Goal: Find specific page/section: Find specific page/section

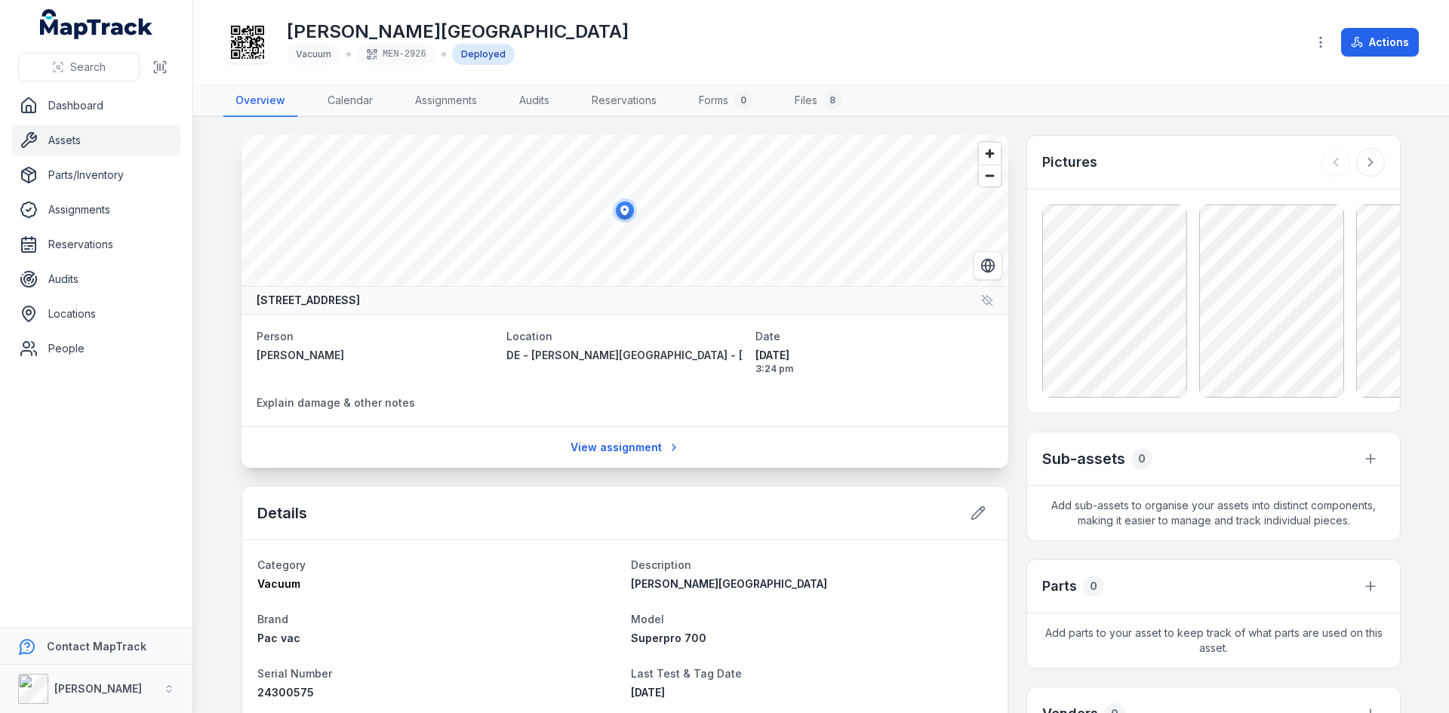
scroll to position [302, 0]
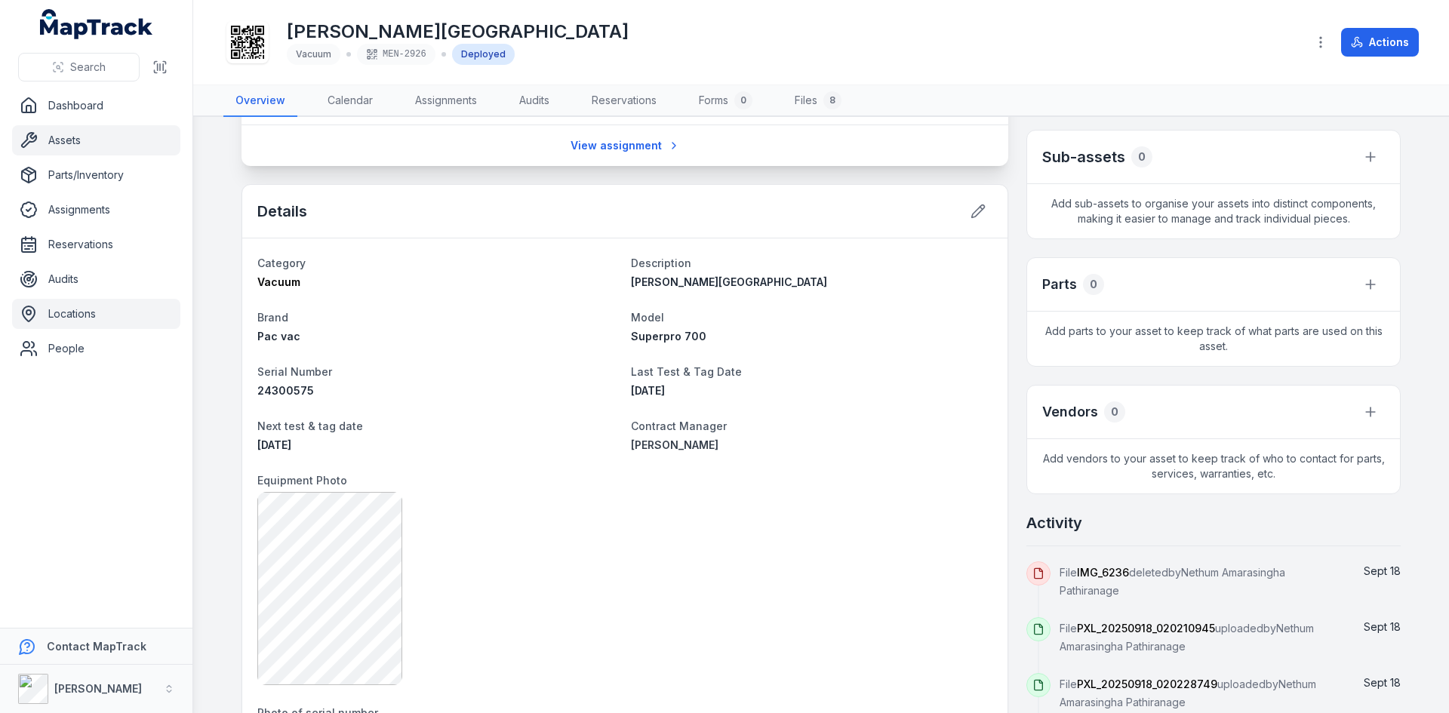
click at [64, 311] on link "Locations" at bounding box center [96, 314] width 168 height 30
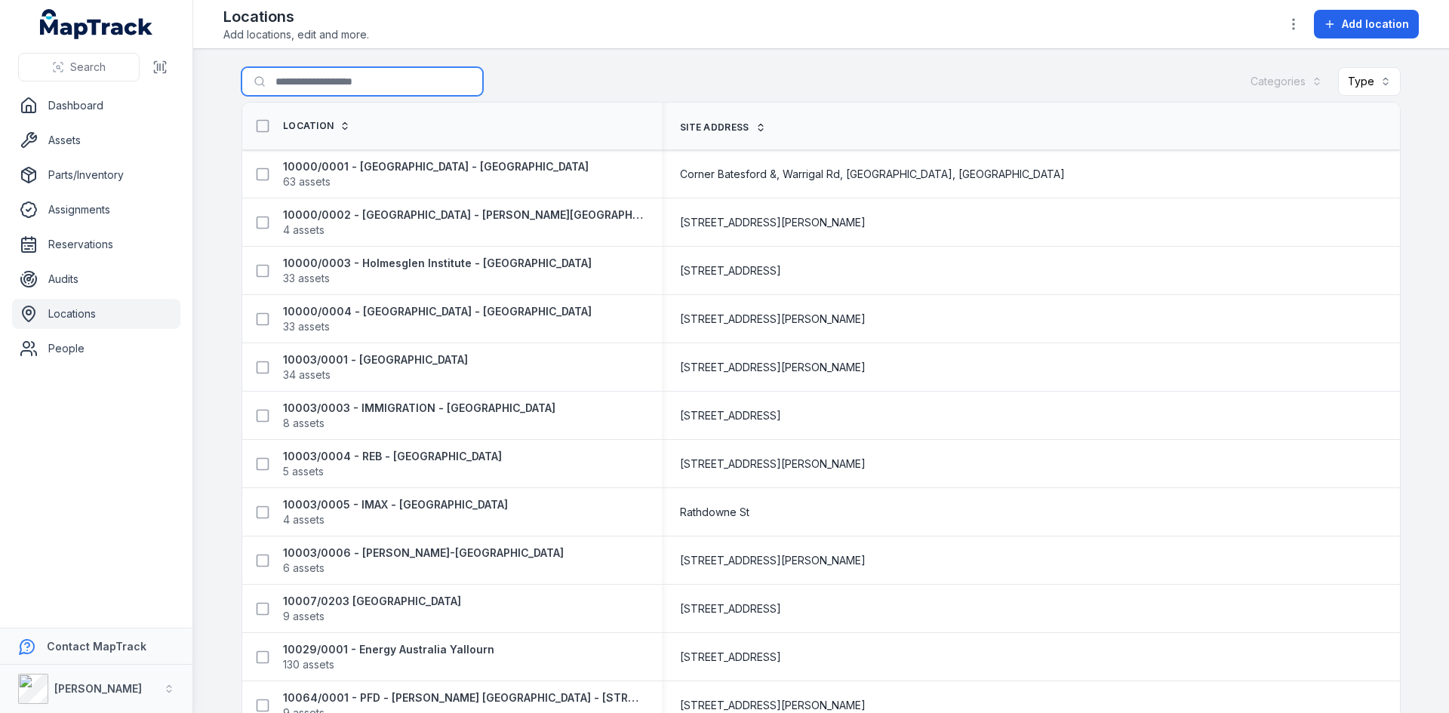
click at [319, 78] on input "Search for locations" at bounding box center [361, 81] width 241 height 29
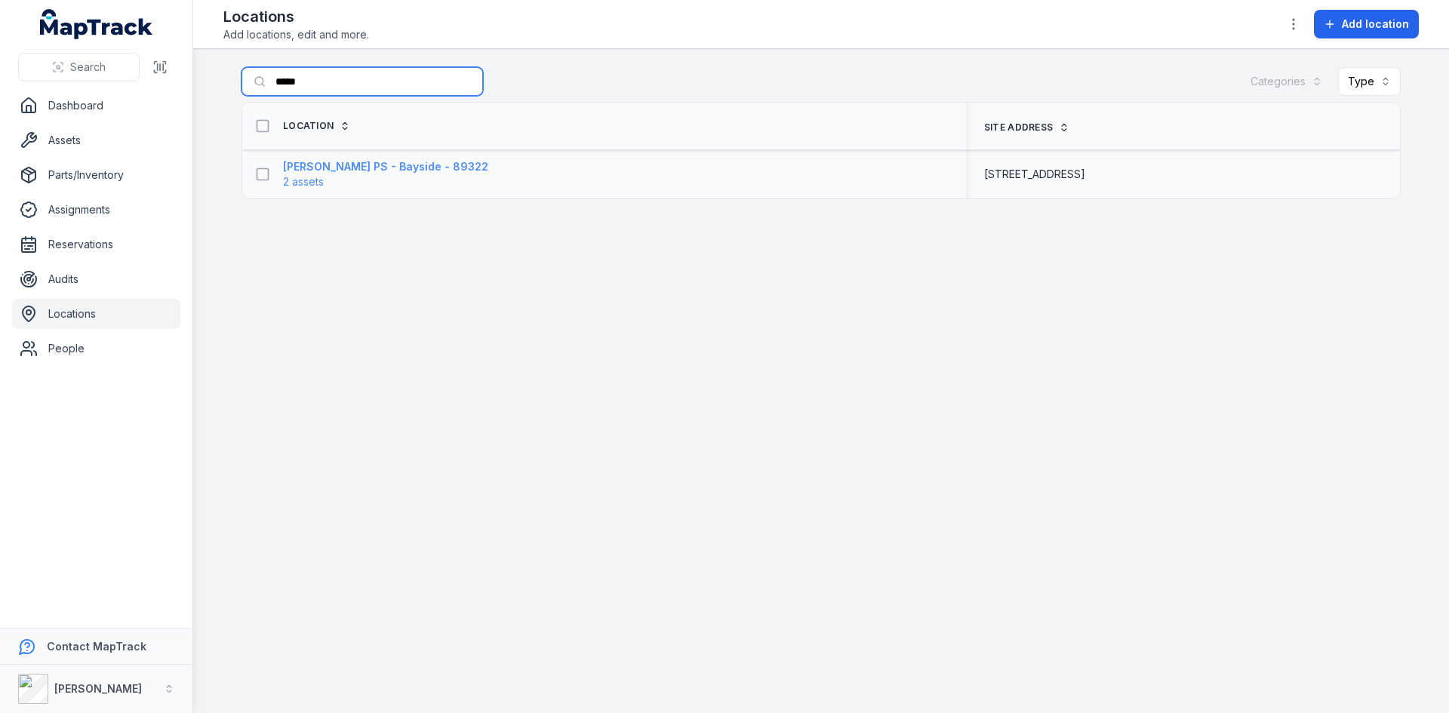
type input "*****"
click at [333, 165] on strong "[PERSON_NAME] PS - Bayside - 89322" at bounding box center [385, 166] width 205 height 15
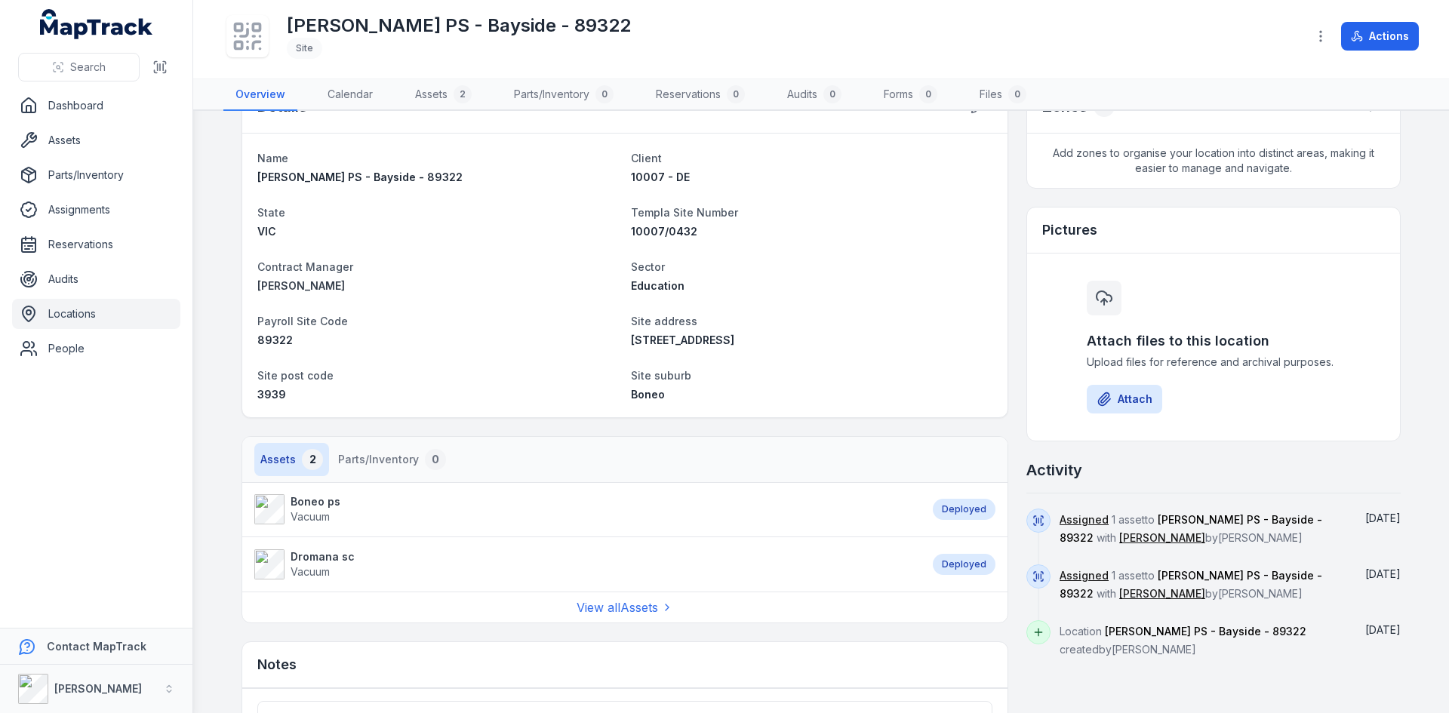
scroll to position [75, 0]
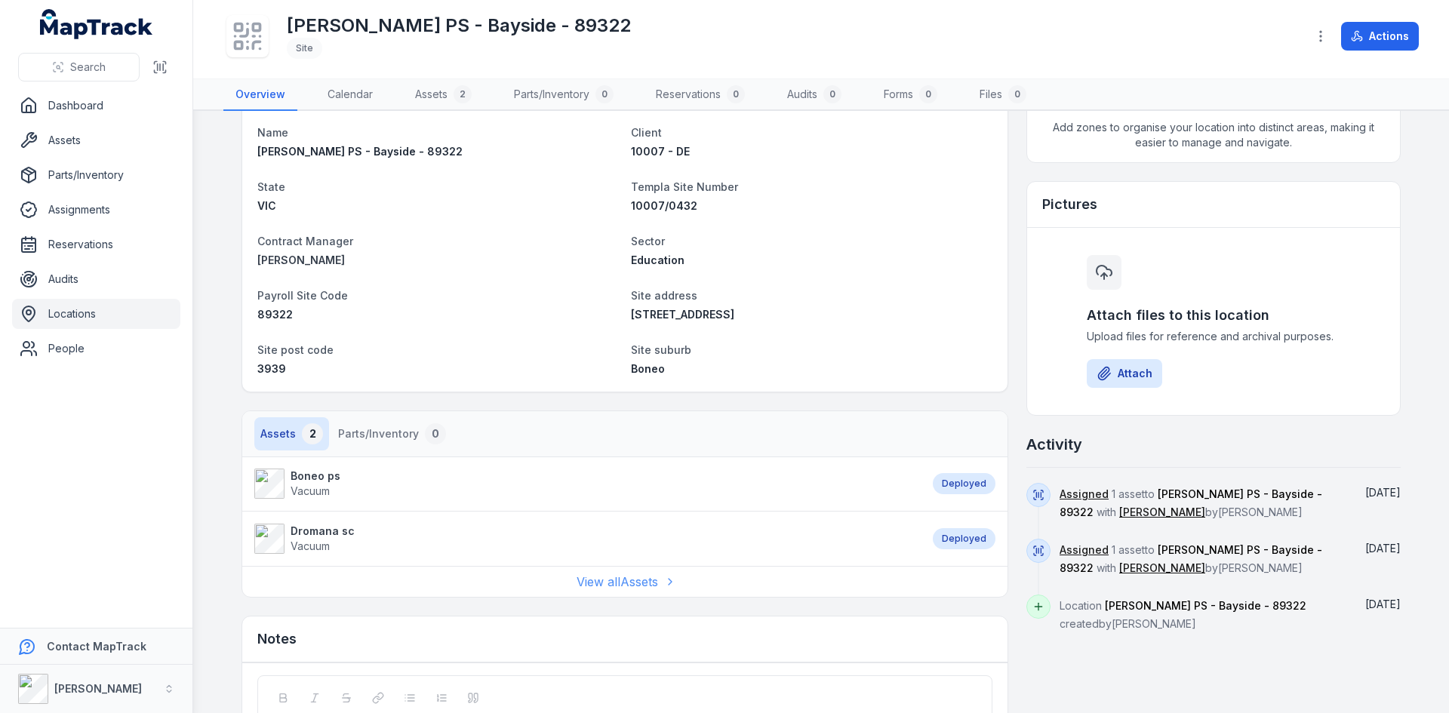
click at [611, 578] on link "View all Assets" at bounding box center [625, 582] width 97 height 18
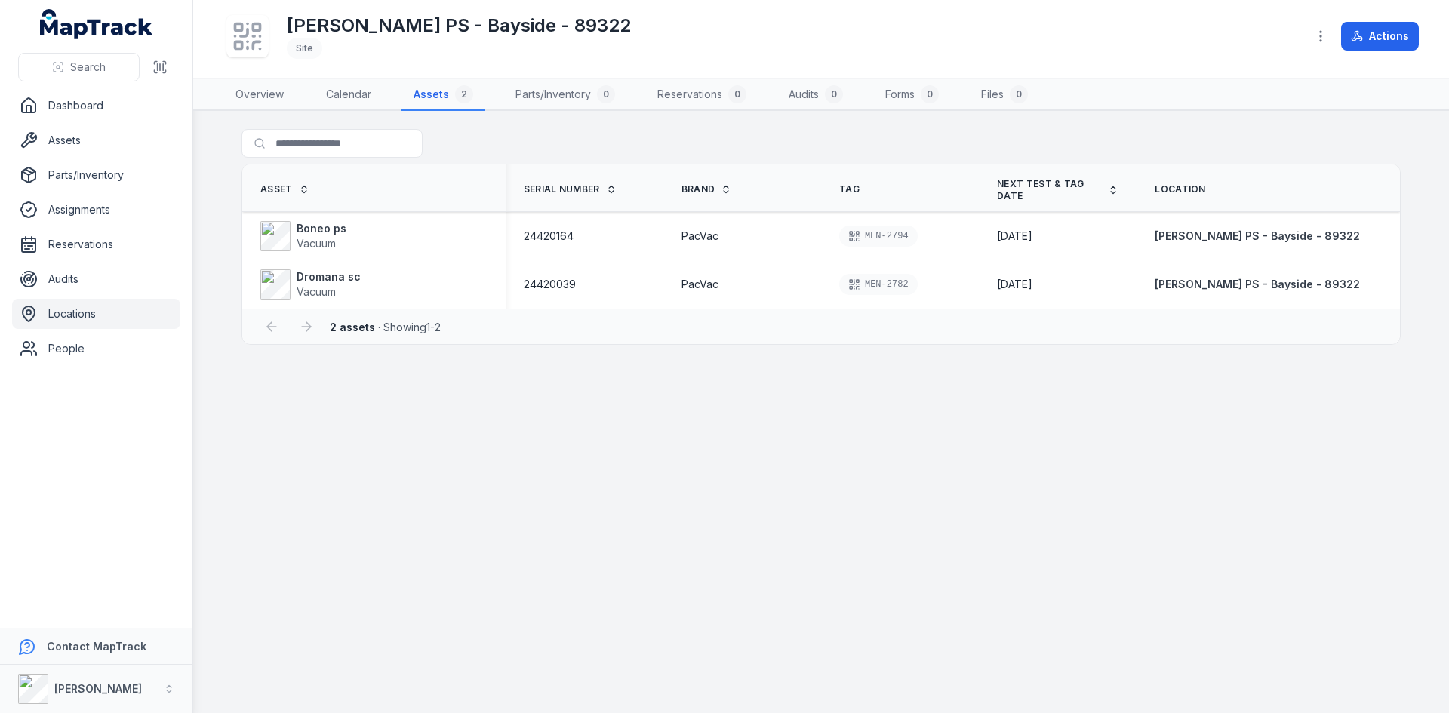
click at [54, 312] on link "Locations" at bounding box center [96, 314] width 168 height 30
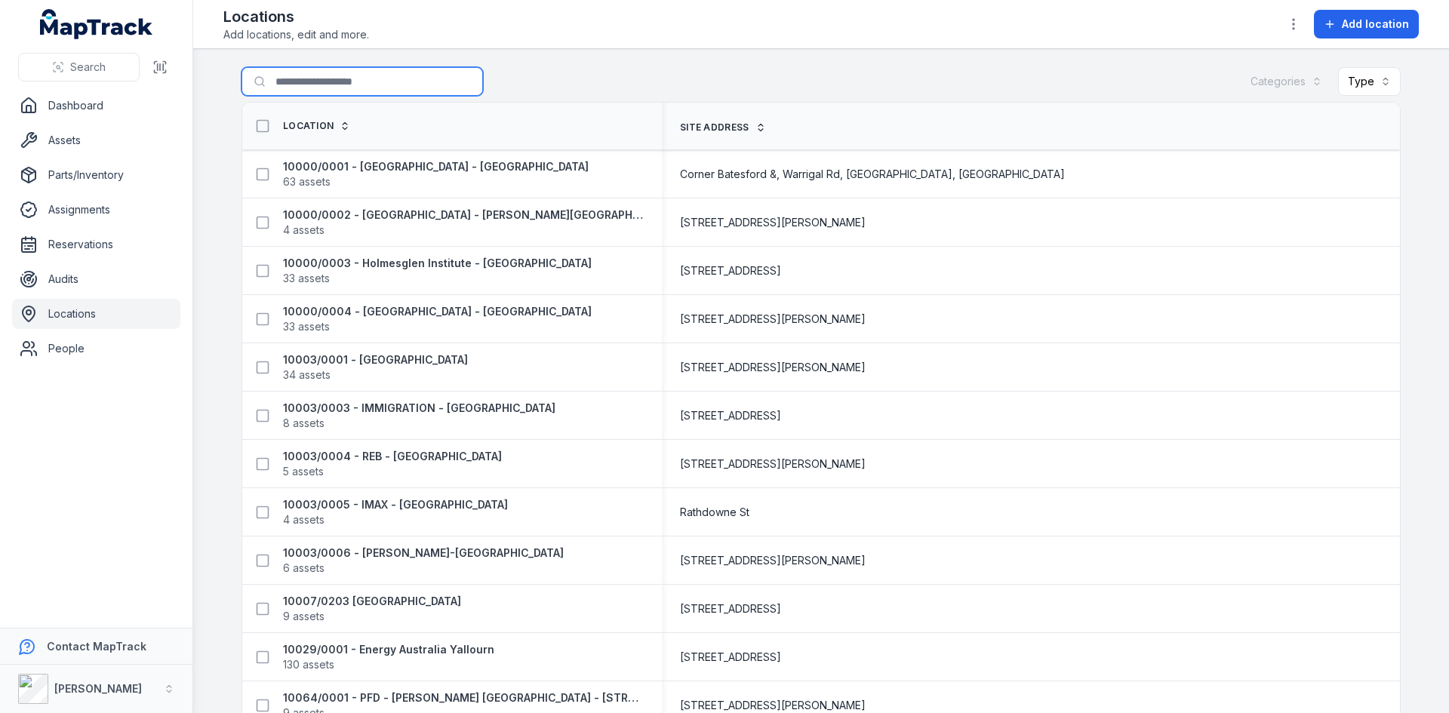
click at [295, 78] on input "Search for locations" at bounding box center [361, 81] width 241 height 29
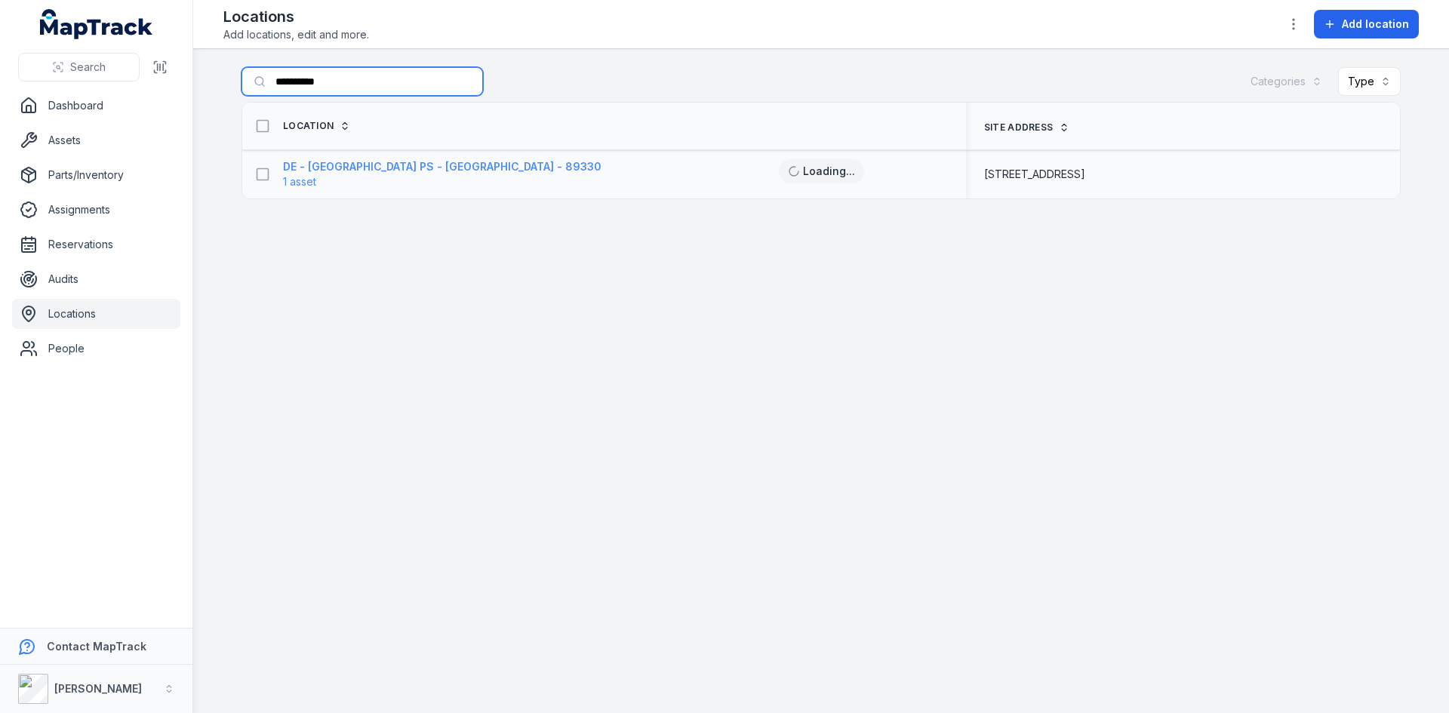
type input "**********"
click at [318, 168] on strong "DE - [GEOGRAPHIC_DATA] PS - [GEOGRAPHIC_DATA] - 89330" at bounding box center [442, 166] width 318 height 15
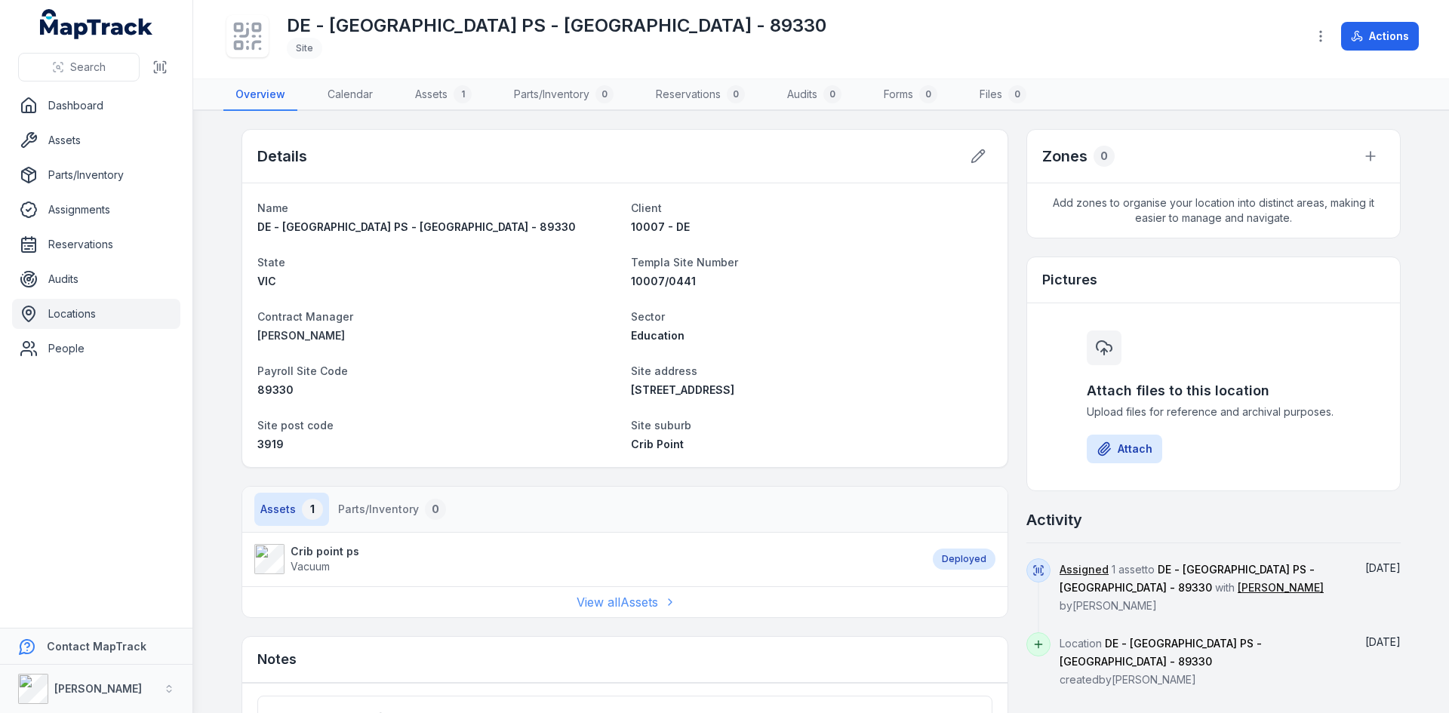
click at [591, 603] on link "View all Assets" at bounding box center [625, 602] width 97 height 18
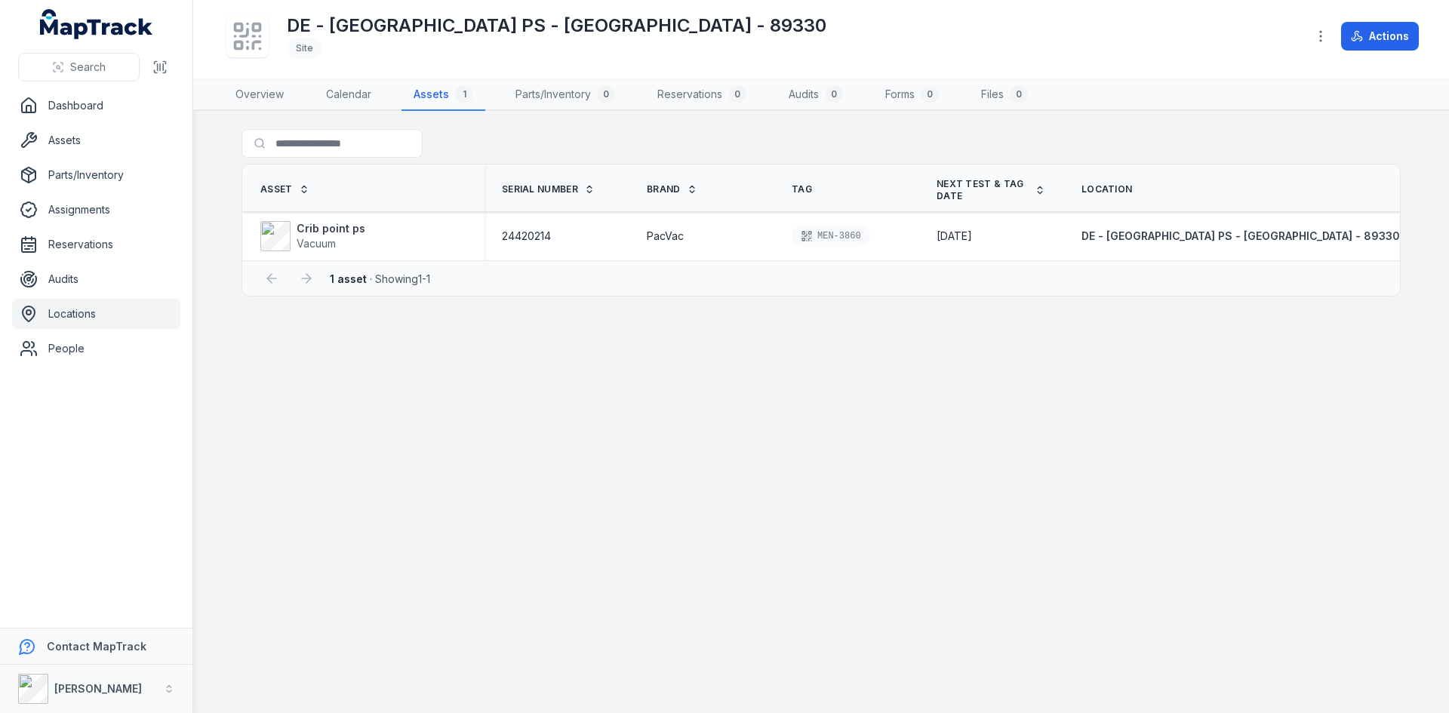
click at [73, 311] on link "Locations" at bounding box center [96, 314] width 168 height 30
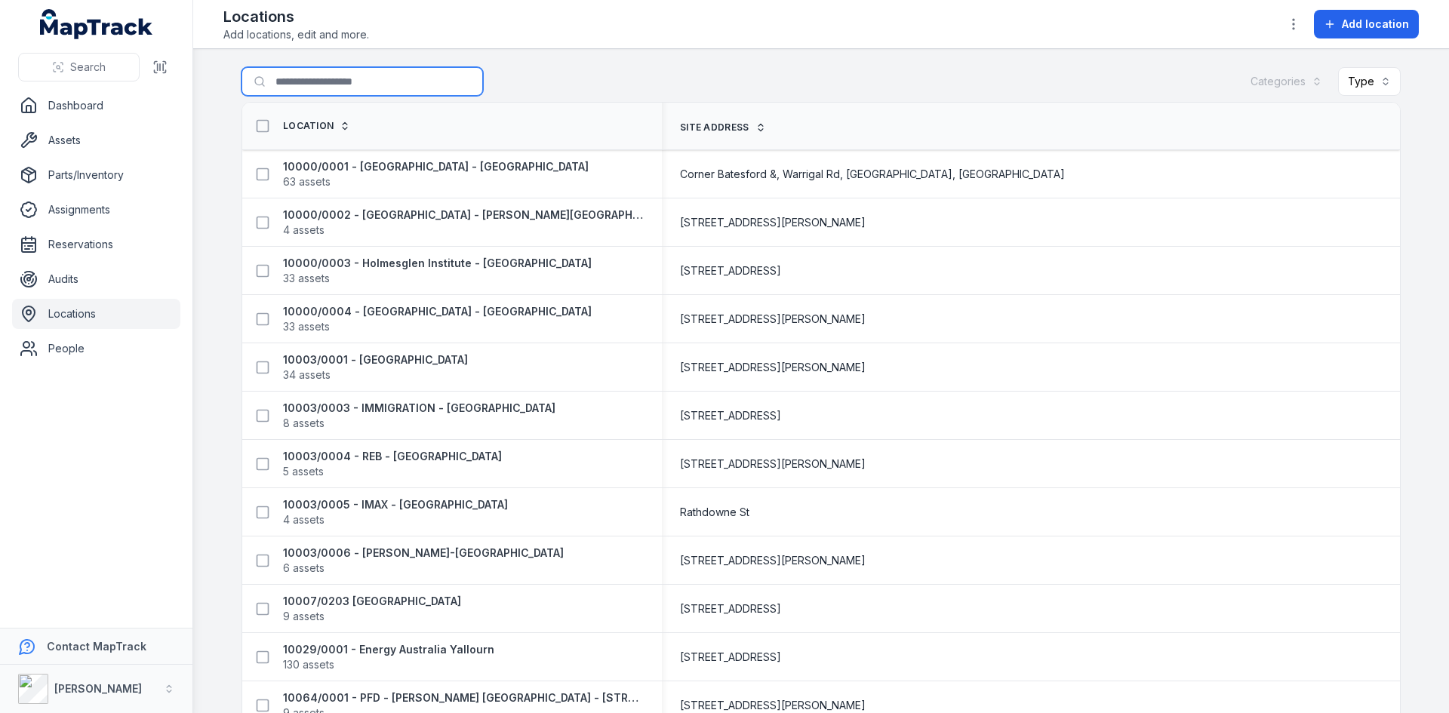
click at [307, 81] on input "Search for locations" at bounding box center [361, 81] width 241 height 29
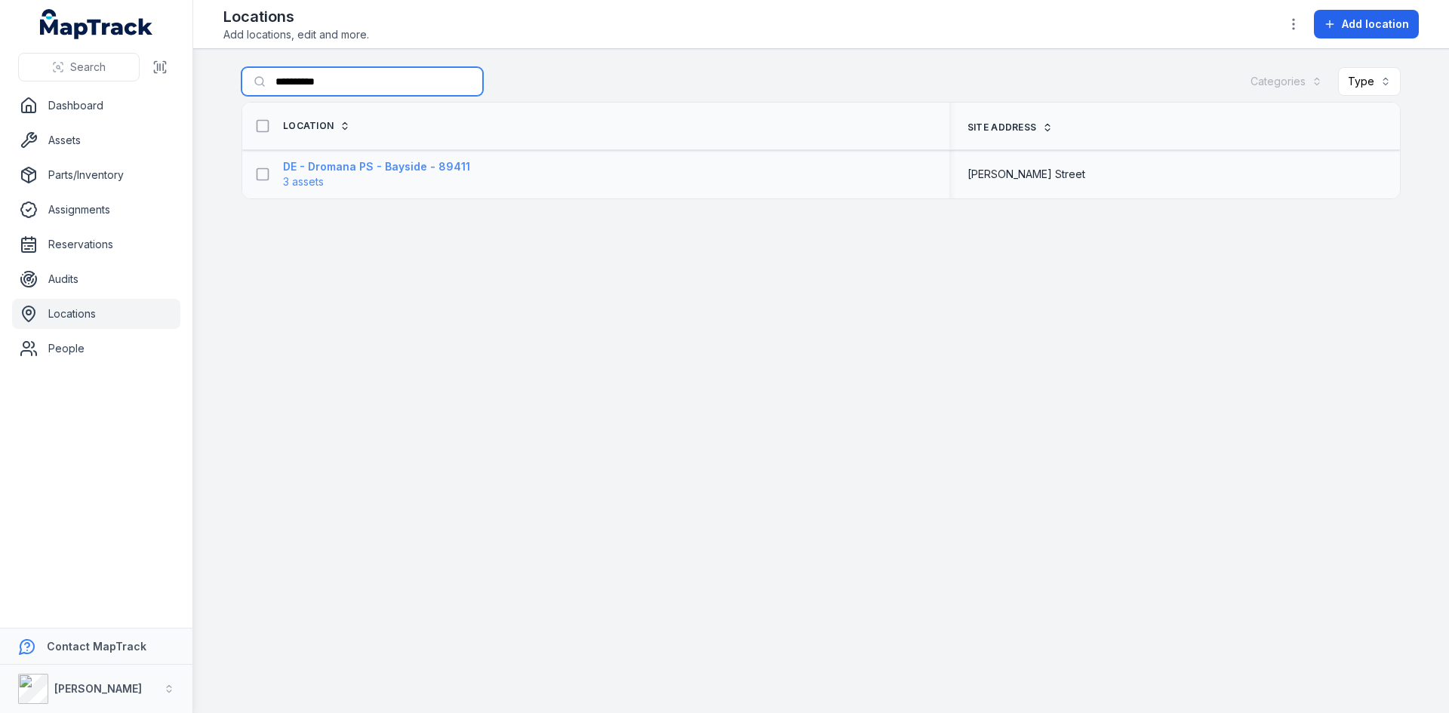
type input "**********"
click at [310, 166] on strong "DE - Dromana PS - Bayside - 89411" at bounding box center [376, 166] width 187 height 15
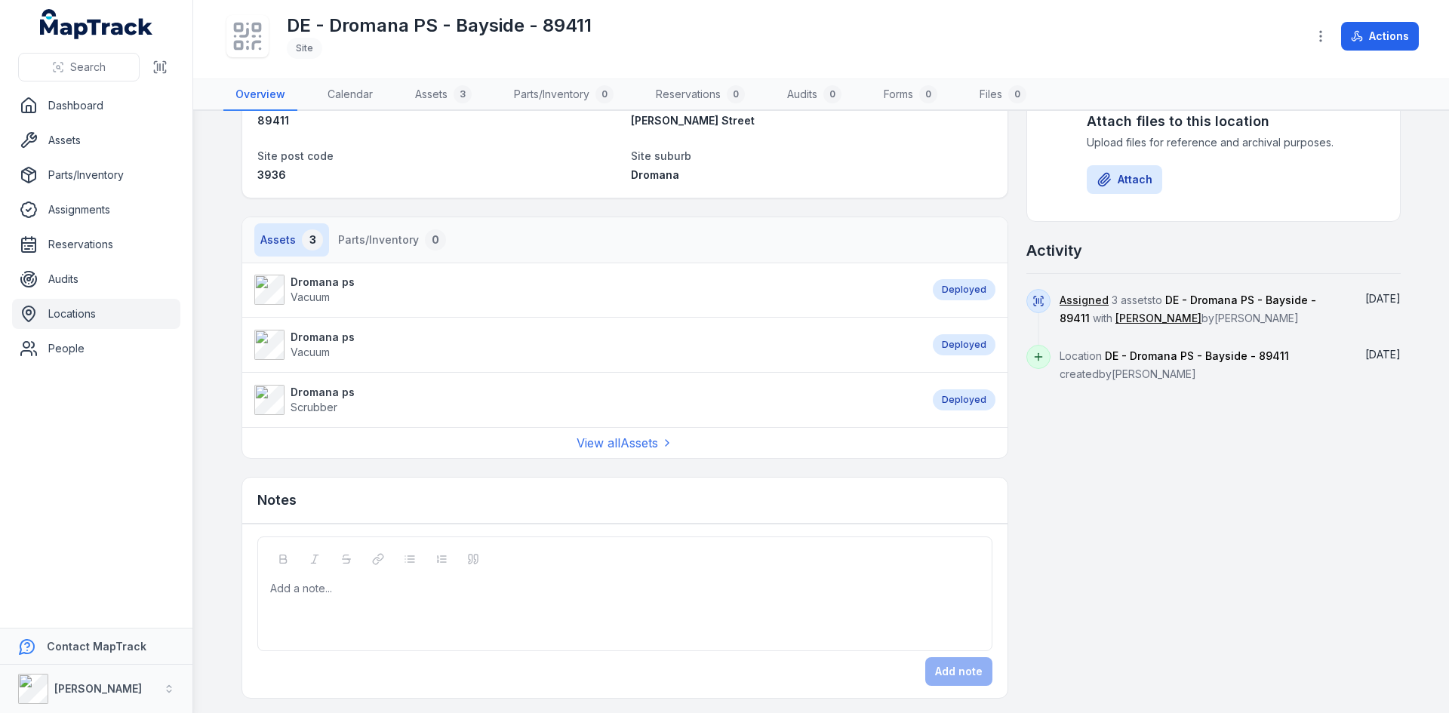
scroll to position [273, 0]
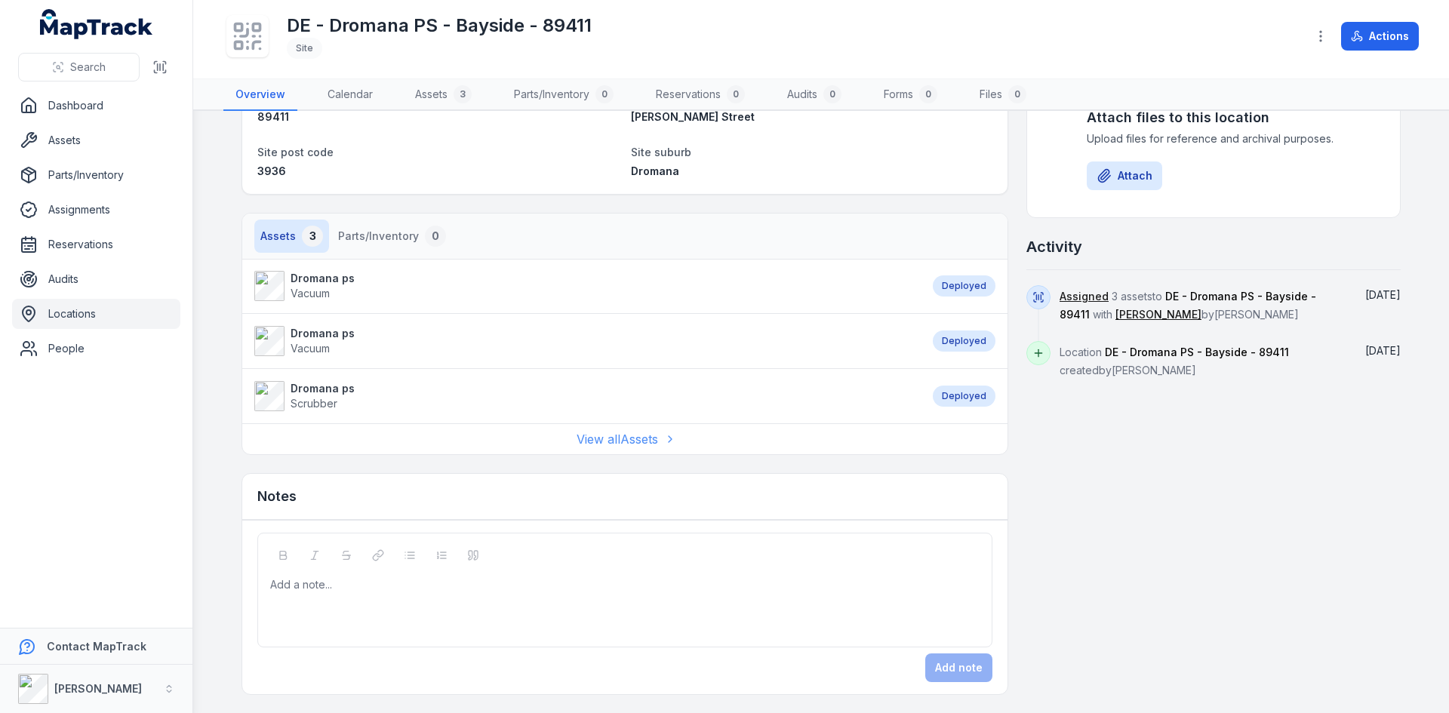
click at [612, 438] on link "View all Assets" at bounding box center [625, 439] width 97 height 18
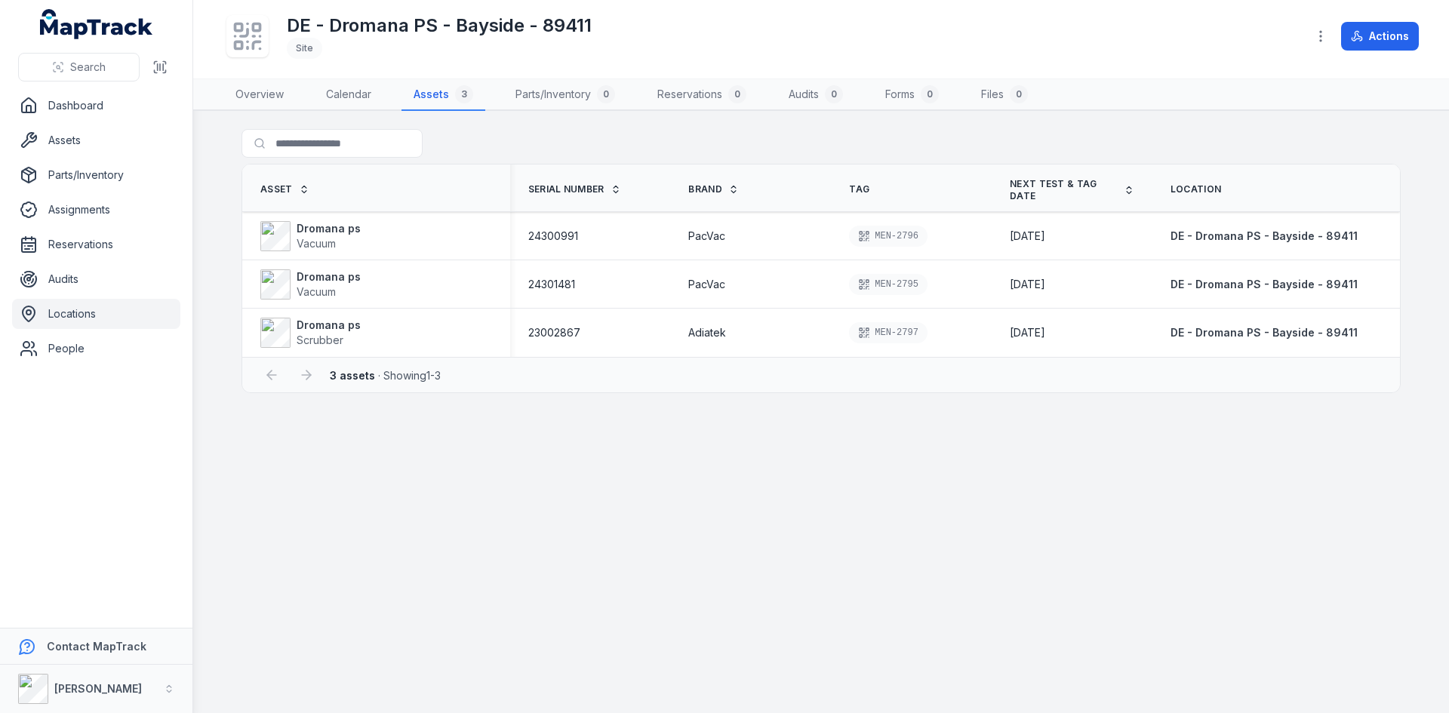
click at [67, 310] on link "Locations" at bounding box center [96, 314] width 168 height 30
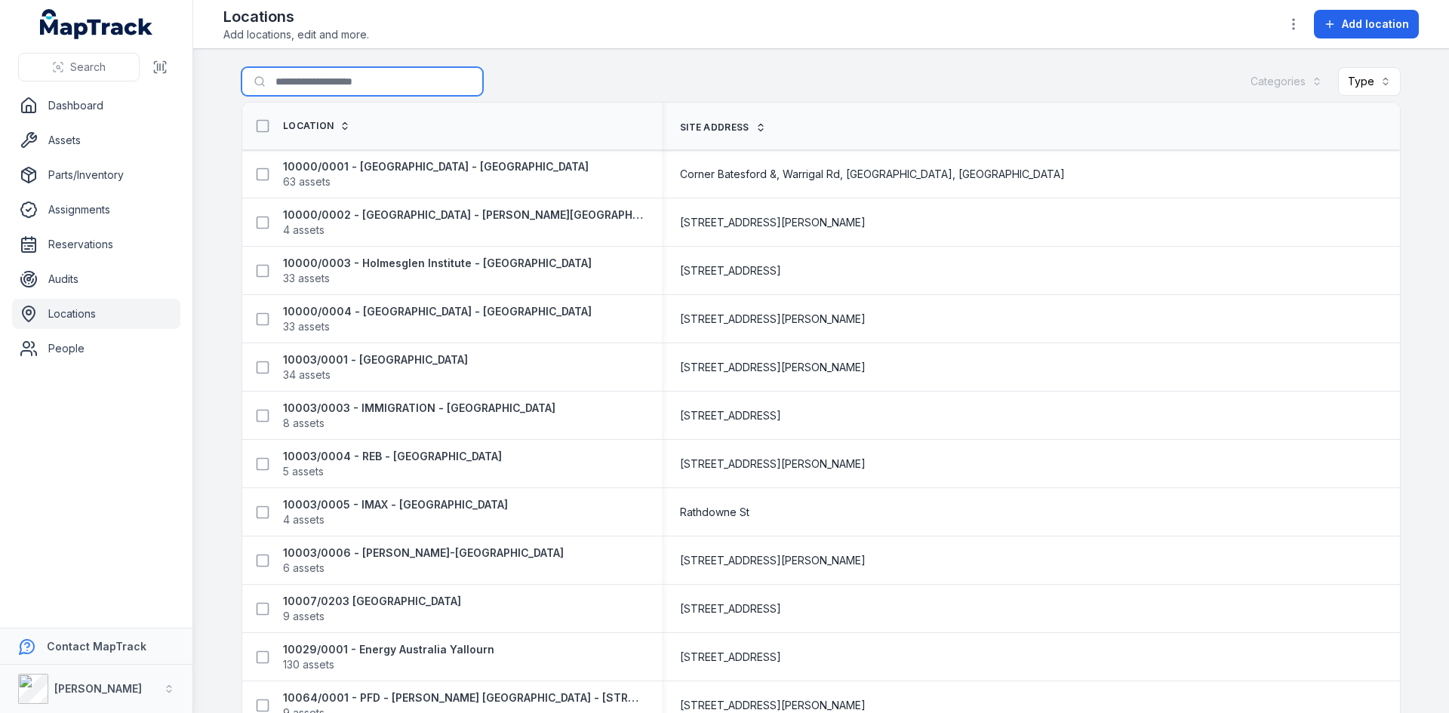
click at [372, 84] on input "Search for locations" at bounding box center [361, 81] width 241 height 29
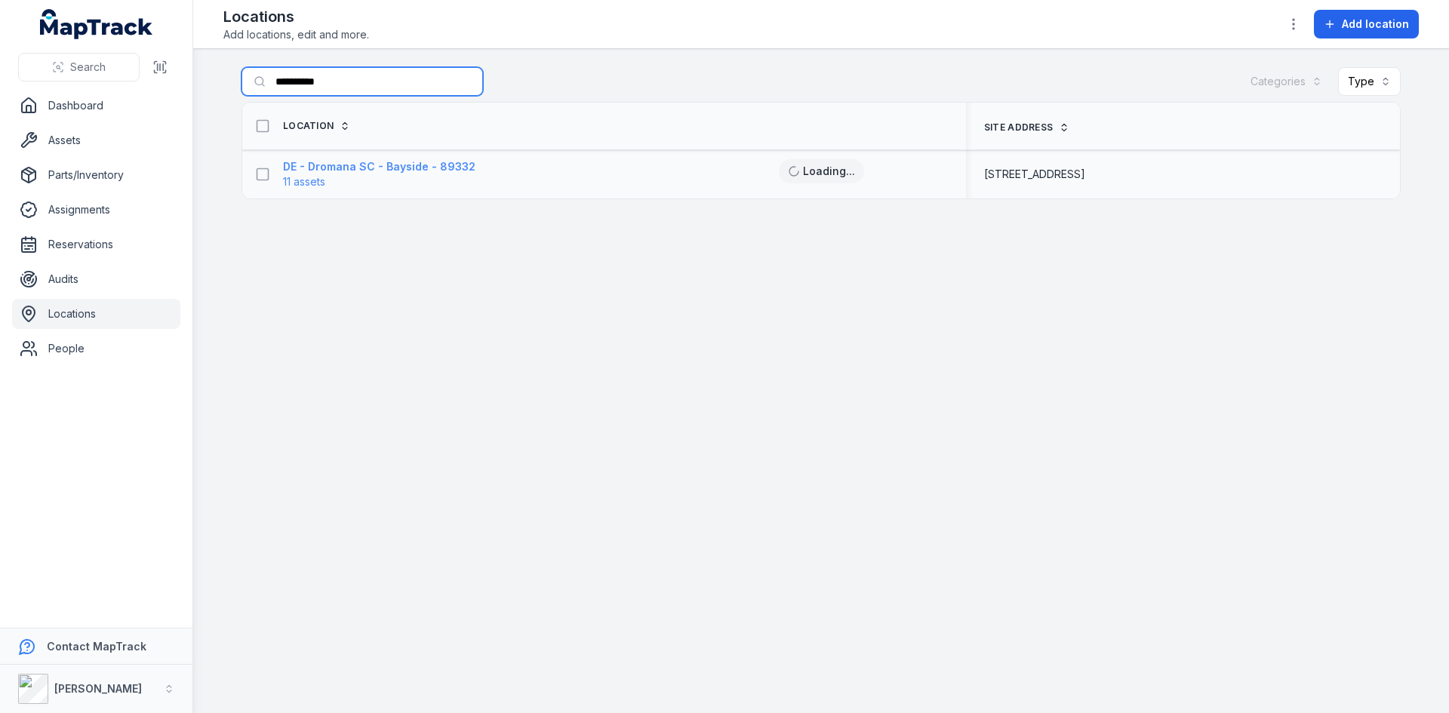
type input "**********"
click at [338, 168] on strong "DE - Dromana SC - Bayside - 89332" at bounding box center [379, 166] width 192 height 15
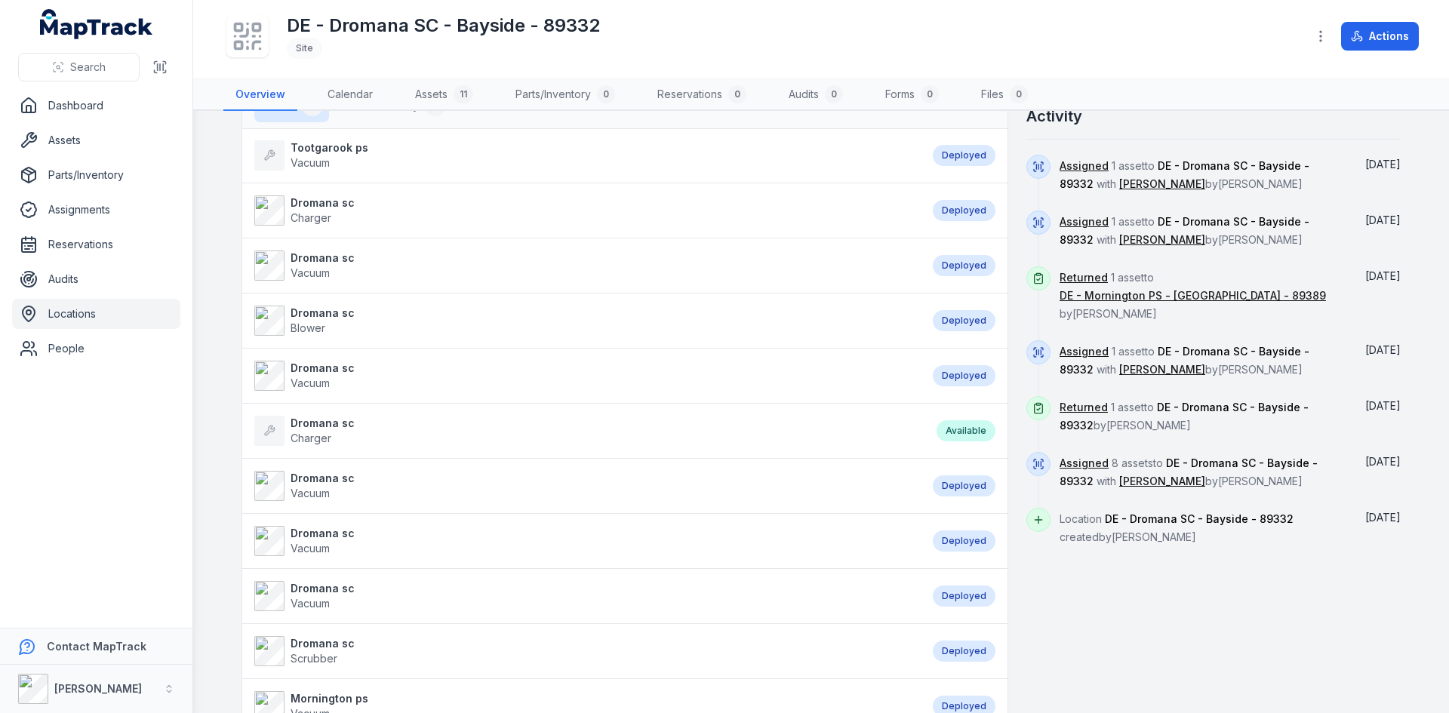
scroll to position [604, 0]
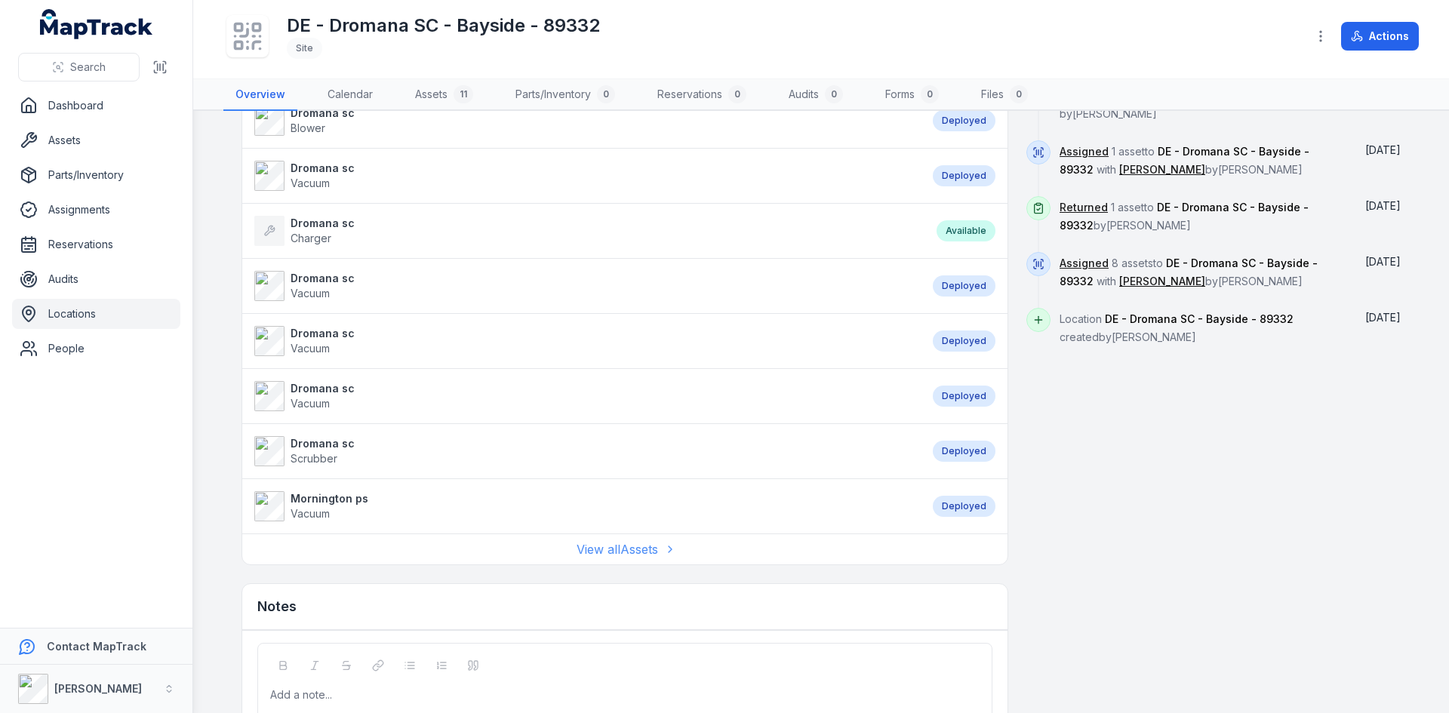
click at [623, 545] on link "View all Assets" at bounding box center [625, 549] width 97 height 18
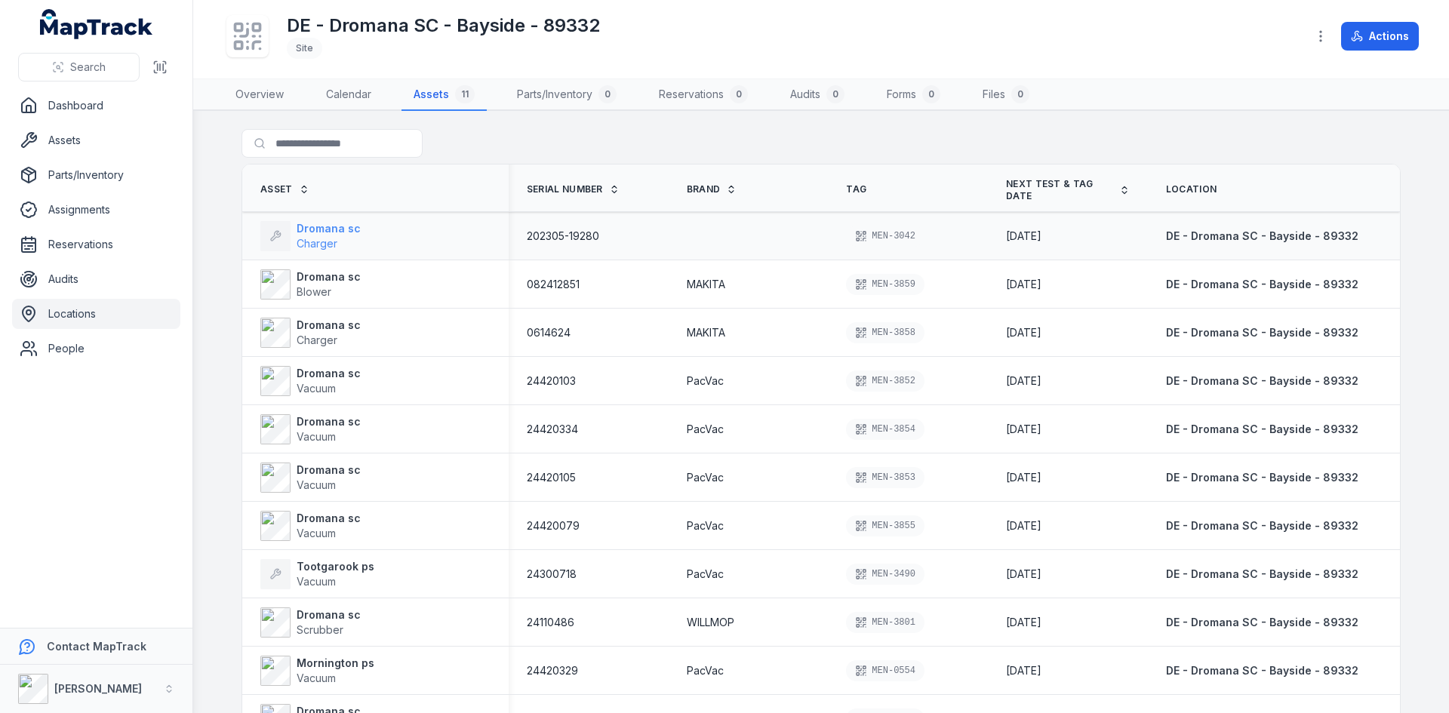
click at [324, 234] on strong "Dromana sc" at bounding box center [329, 228] width 64 height 15
click at [75, 309] on link "Locations" at bounding box center [96, 314] width 168 height 30
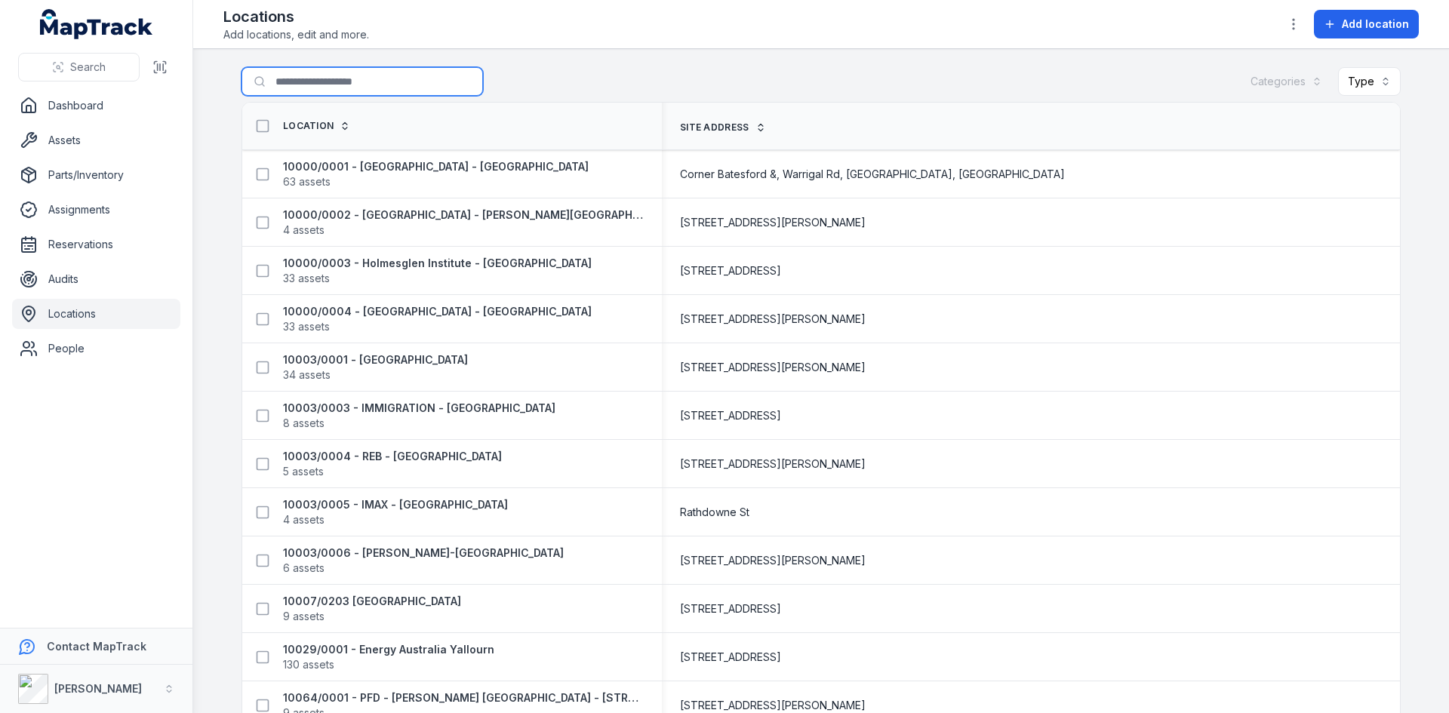
click at [300, 85] on input "Search for locations" at bounding box center [361, 81] width 241 height 29
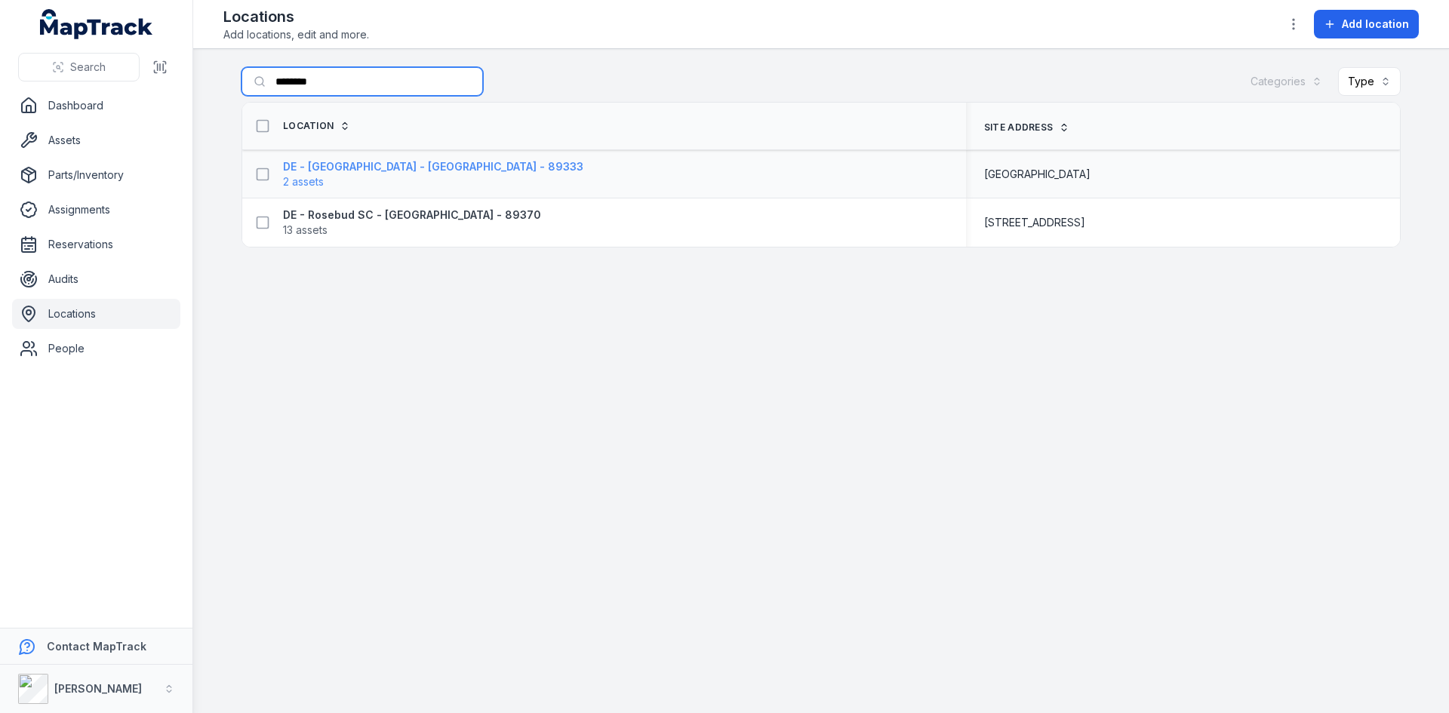
type input "********"
click at [324, 167] on strong "DE - [GEOGRAPHIC_DATA] - [GEOGRAPHIC_DATA] - 89333" at bounding box center [433, 166] width 300 height 15
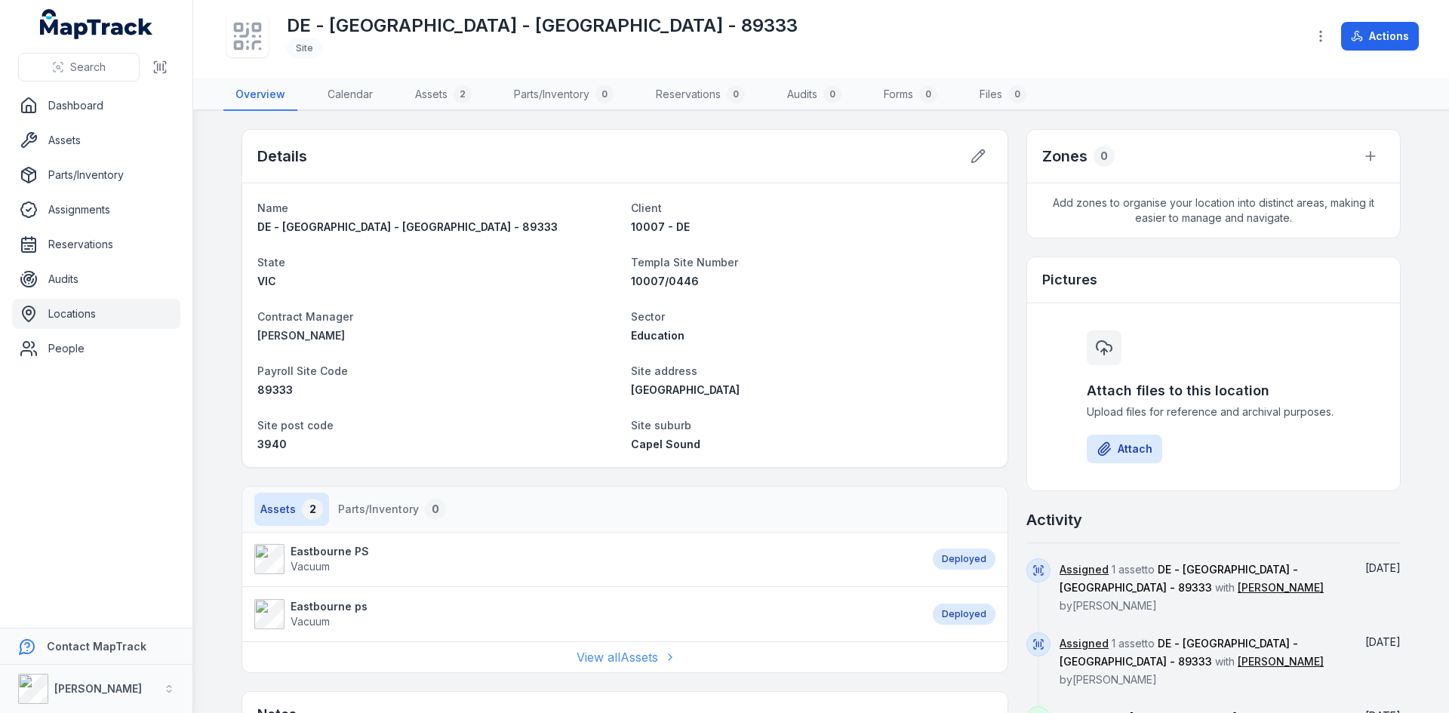
click at [630, 657] on link "View all Assets" at bounding box center [625, 657] width 97 height 18
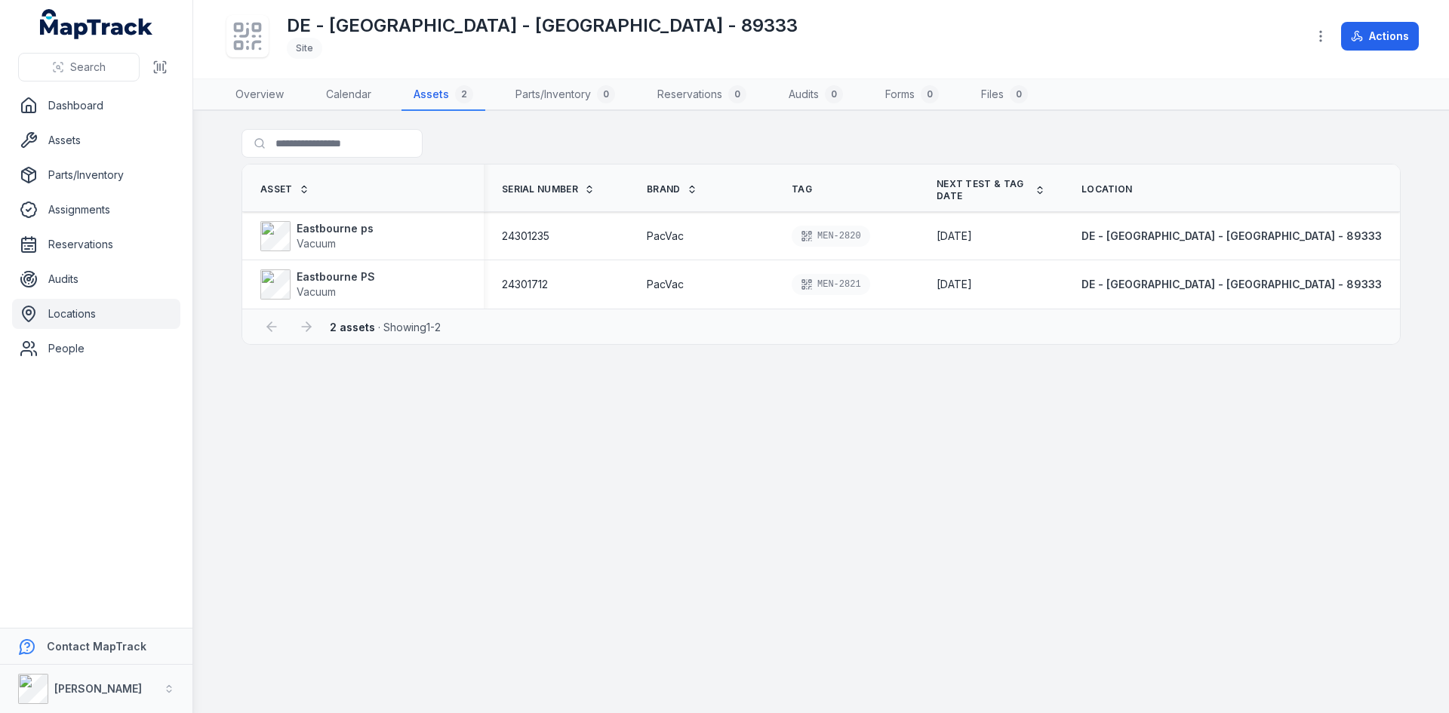
click at [75, 309] on link "Locations" at bounding box center [96, 314] width 168 height 30
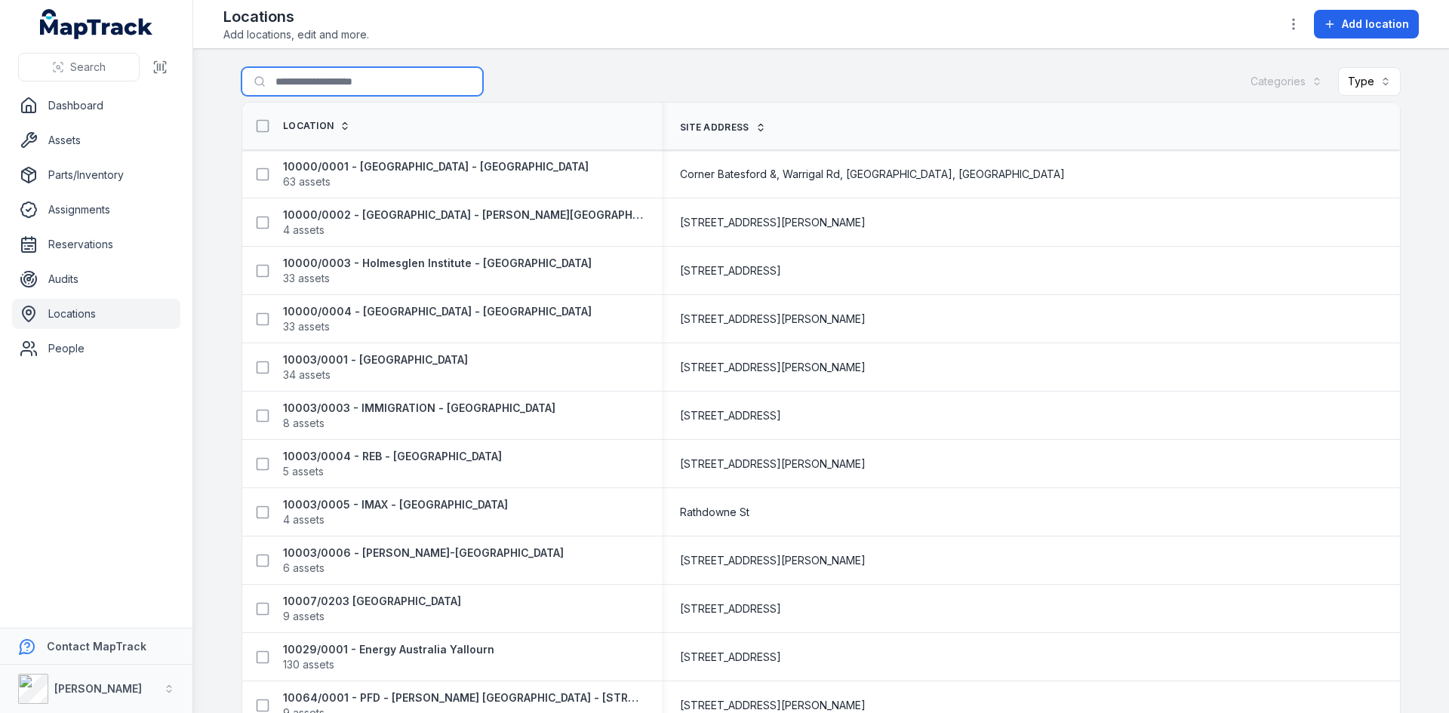
click at [289, 83] on input "Search for locations" at bounding box center [361, 81] width 241 height 29
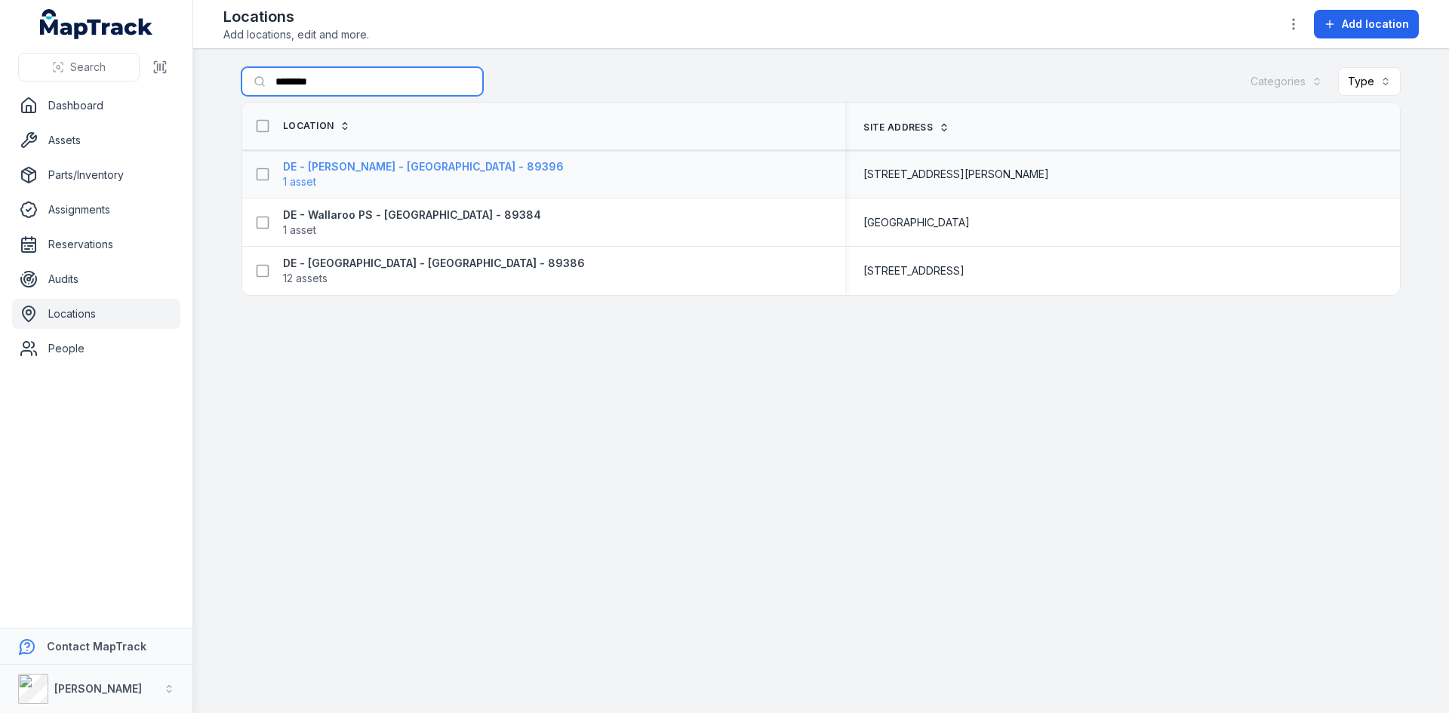
type input "********"
click at [311, 165] on strong "DE - [PERSON_NAME] - [GEOGRAPHIC_DATA] - 89396" at bounding box center [423, 166] width 281 height 15
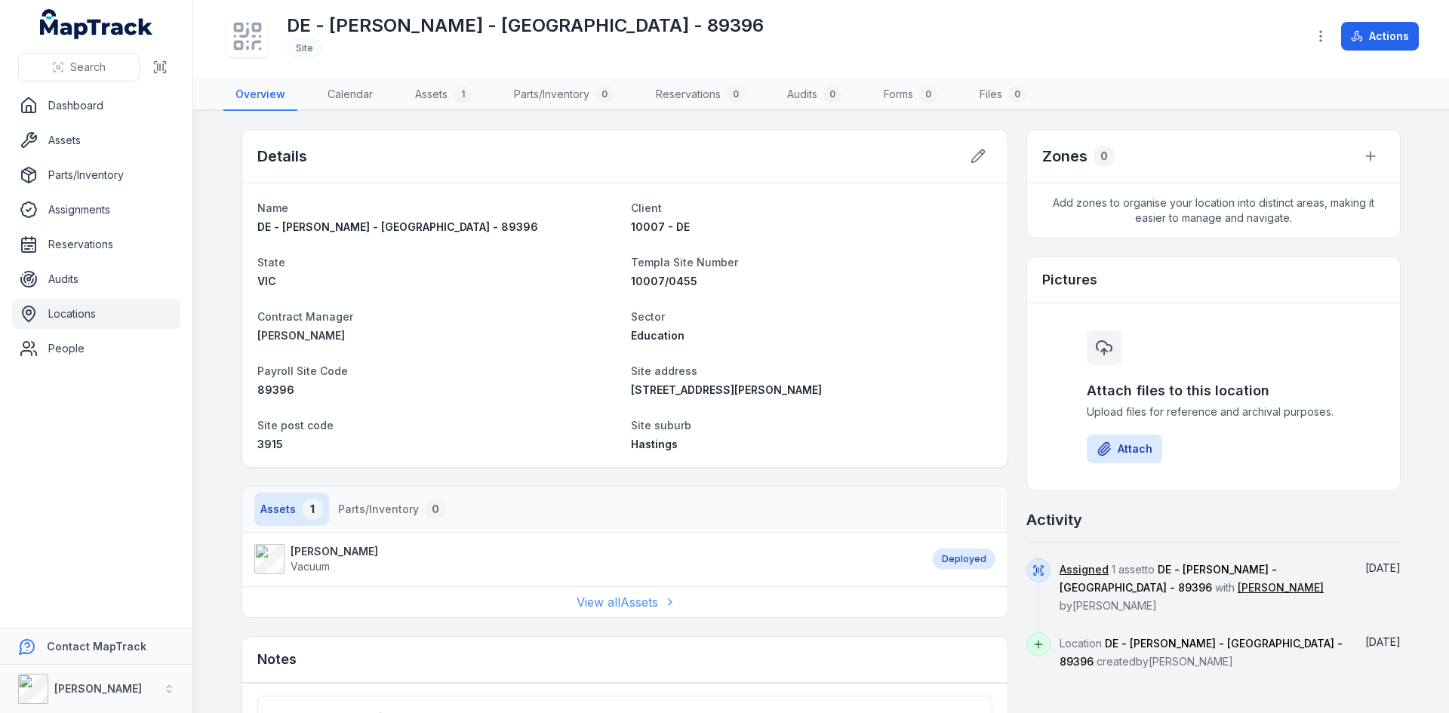
click at [624, 598] on link "View all Assets" at bounding box center [625, 602] width 97 height 18
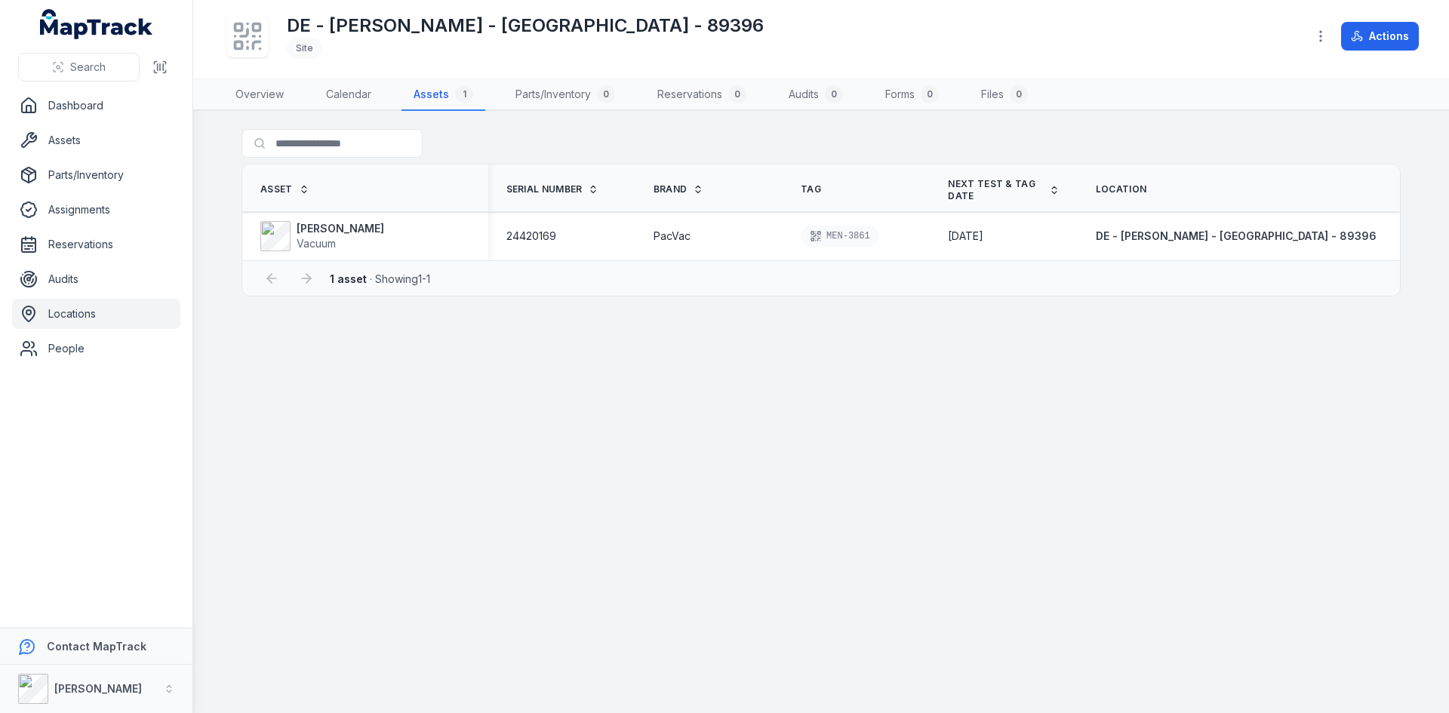
click at [76, 306] on link "Locations" at bounding box center [96, 314] width 168 height 30
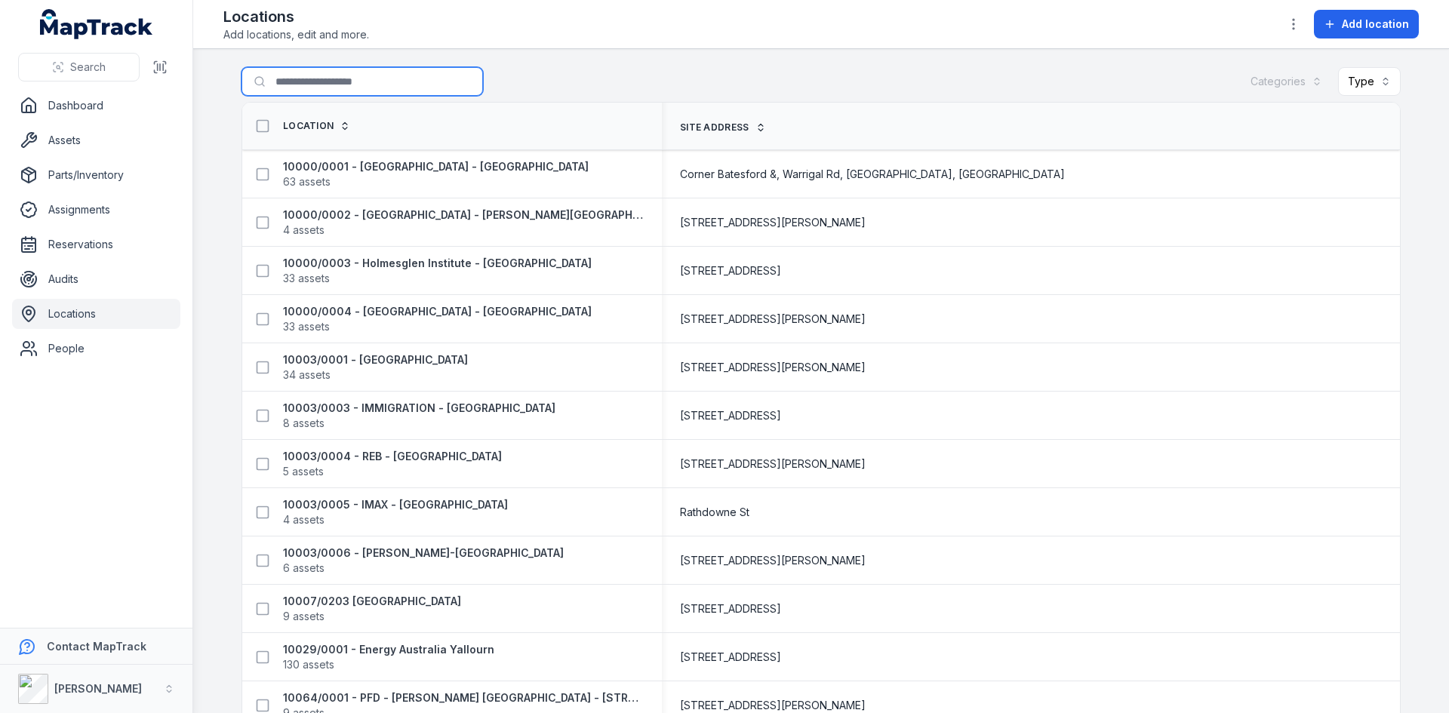
click at [342, 83] on input "Search for locations" at bounding box center [361, 81] width 241 height 29
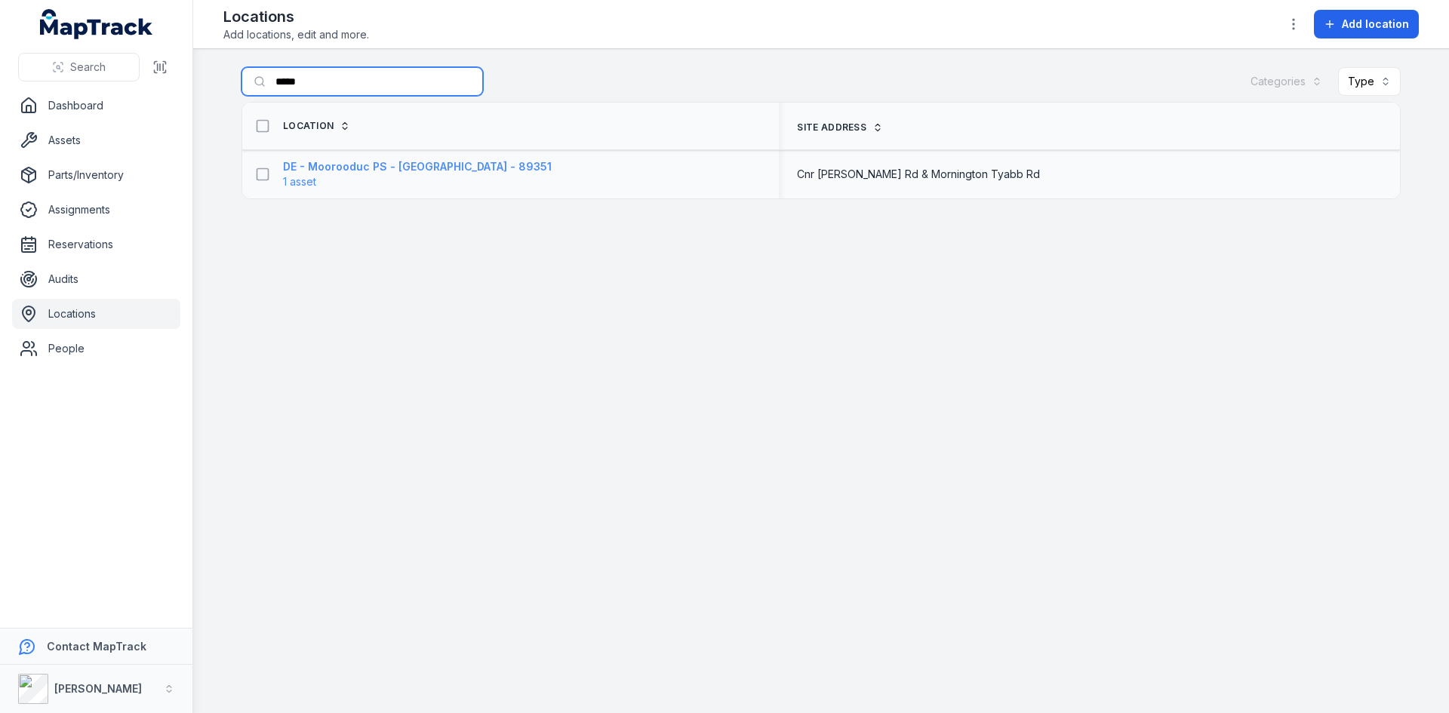
type input "*****"
click at [296, 167] on strong "DE - Moorooduc PS - [GEOGRAPHIC_DATA] - 89351" at bounding box center [417, 166] width 269 height 15
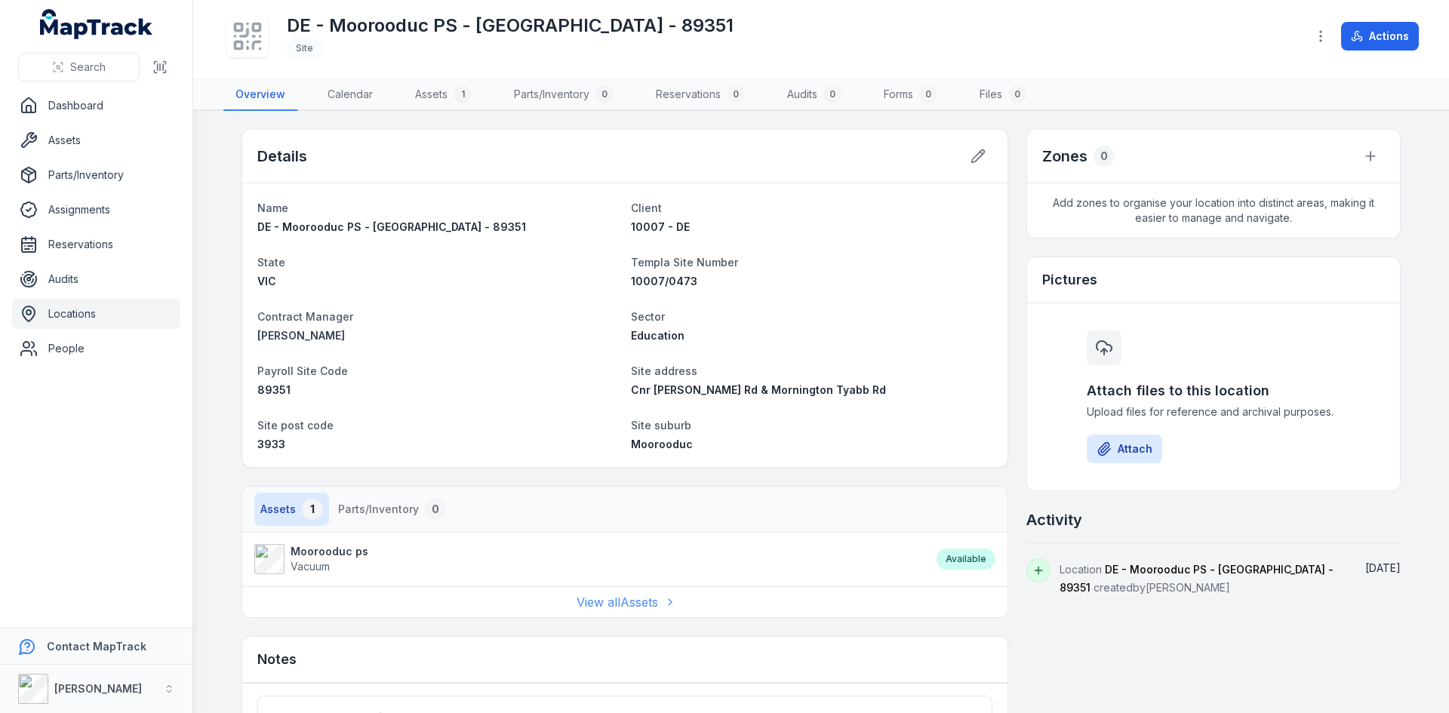
click at [615, 601] on link "View all Assets" at bounding box center [625, 602] width 97 height 18
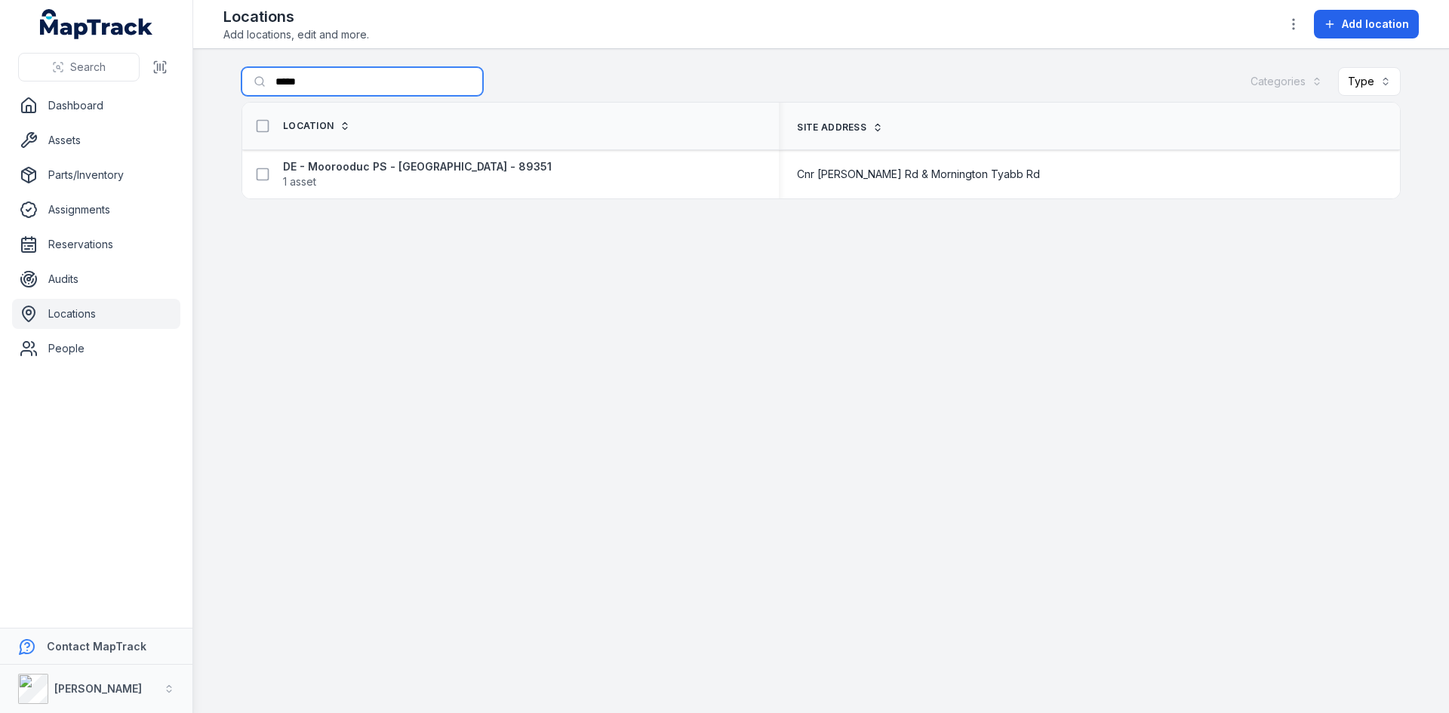
click at [364, 77] on input "*****" at bounding box center [361, 81] width 241 height 29
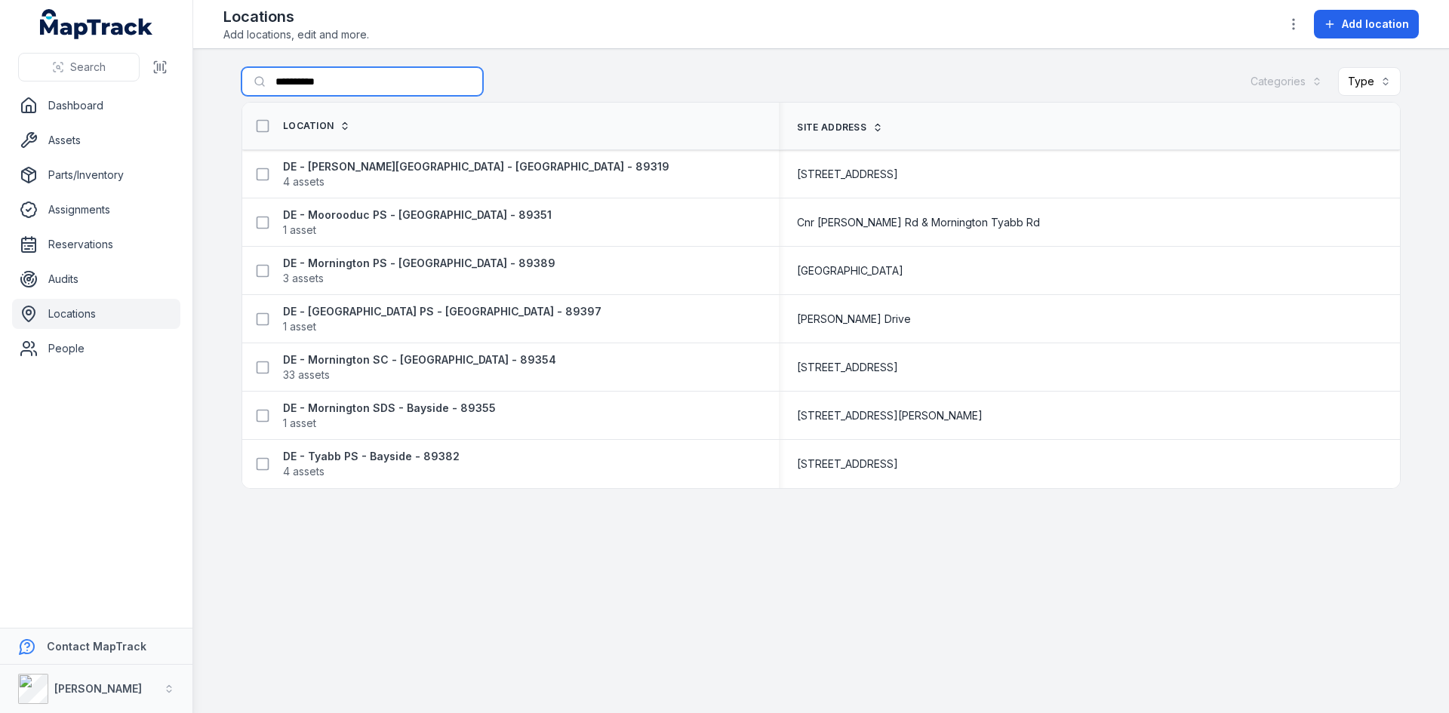
type input "**********"
click at [361, 364] on strong "DE - Mornington SC - [GEOGRAPHIC_DATA] - 89354" at bounding box center [419, 359] width 273 height 15
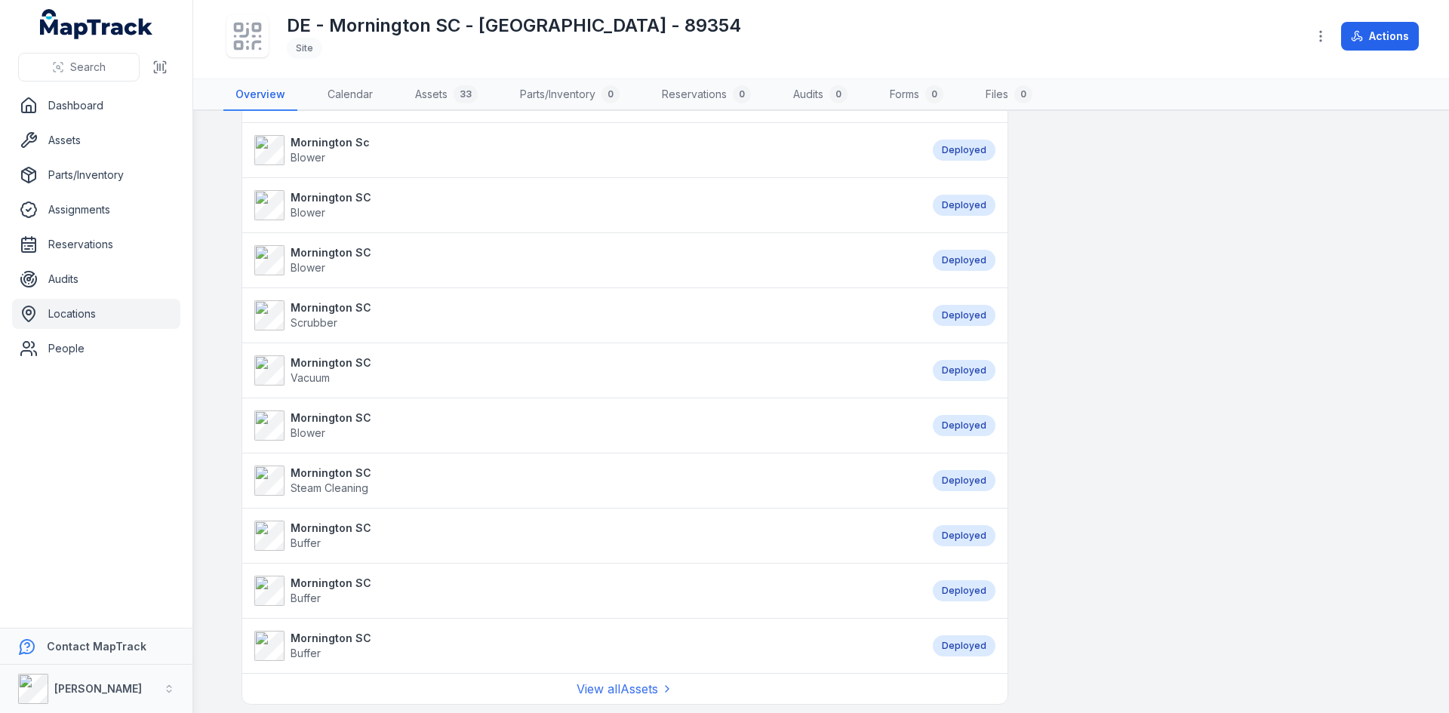
scroll to position [1434, 0]
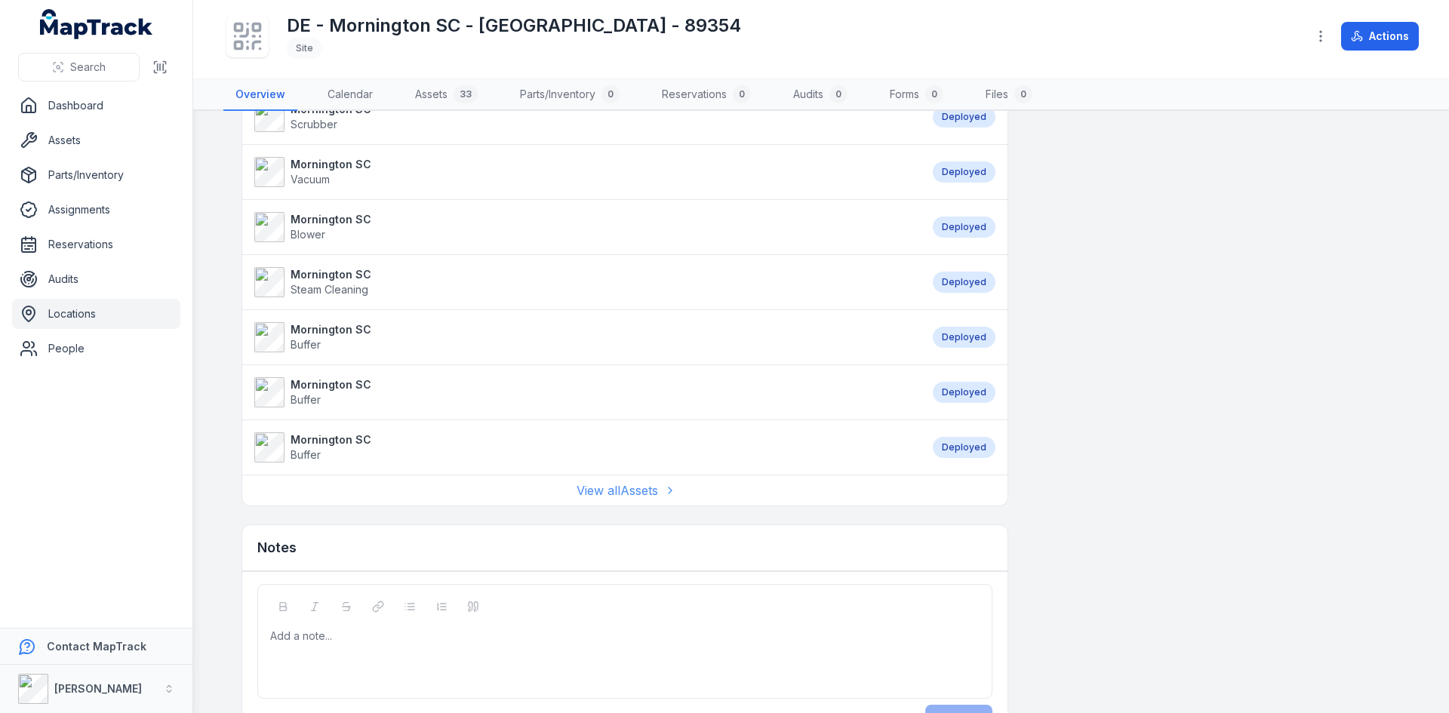
click at [623, 487] on link "View all Assets" at bounding box center [625, 490] width 97 height 18
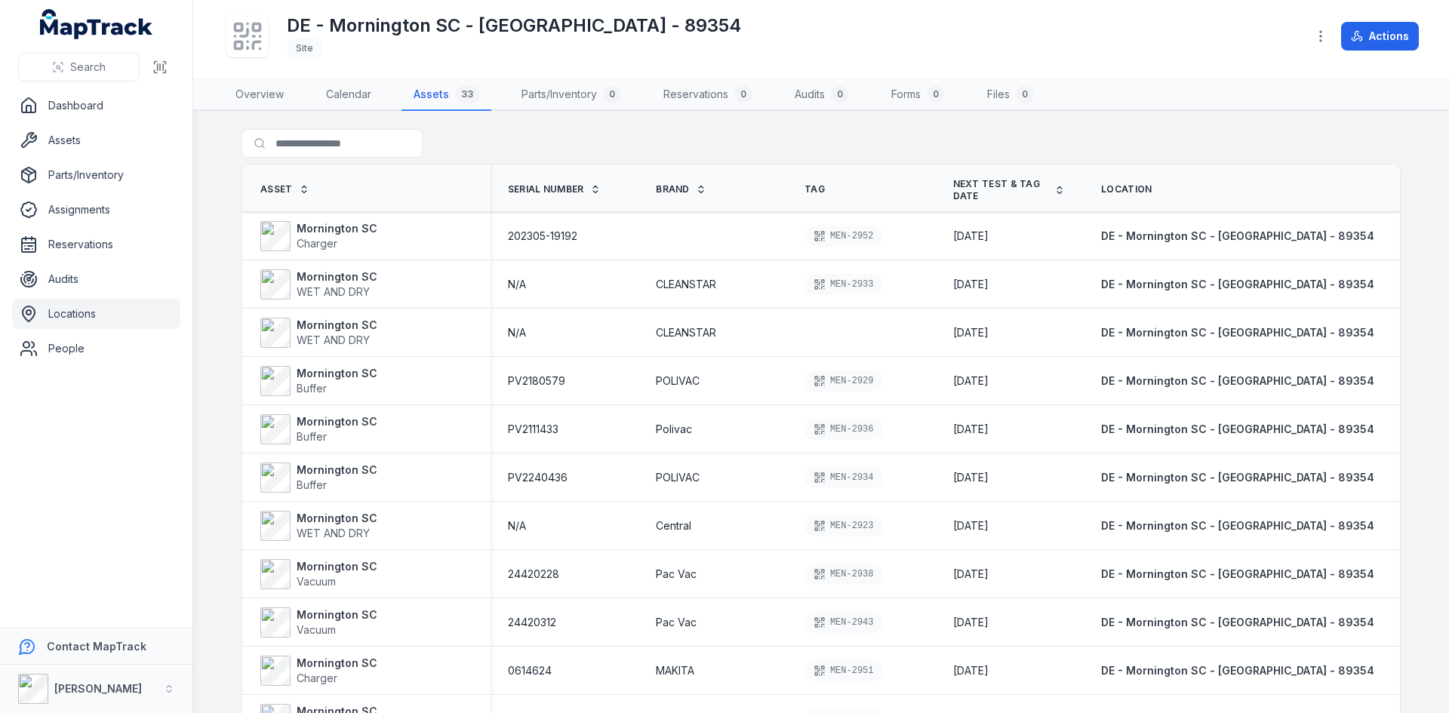
click at [103, 312] on link "Locations" at bounding box center [96, 314] width 168 height 30
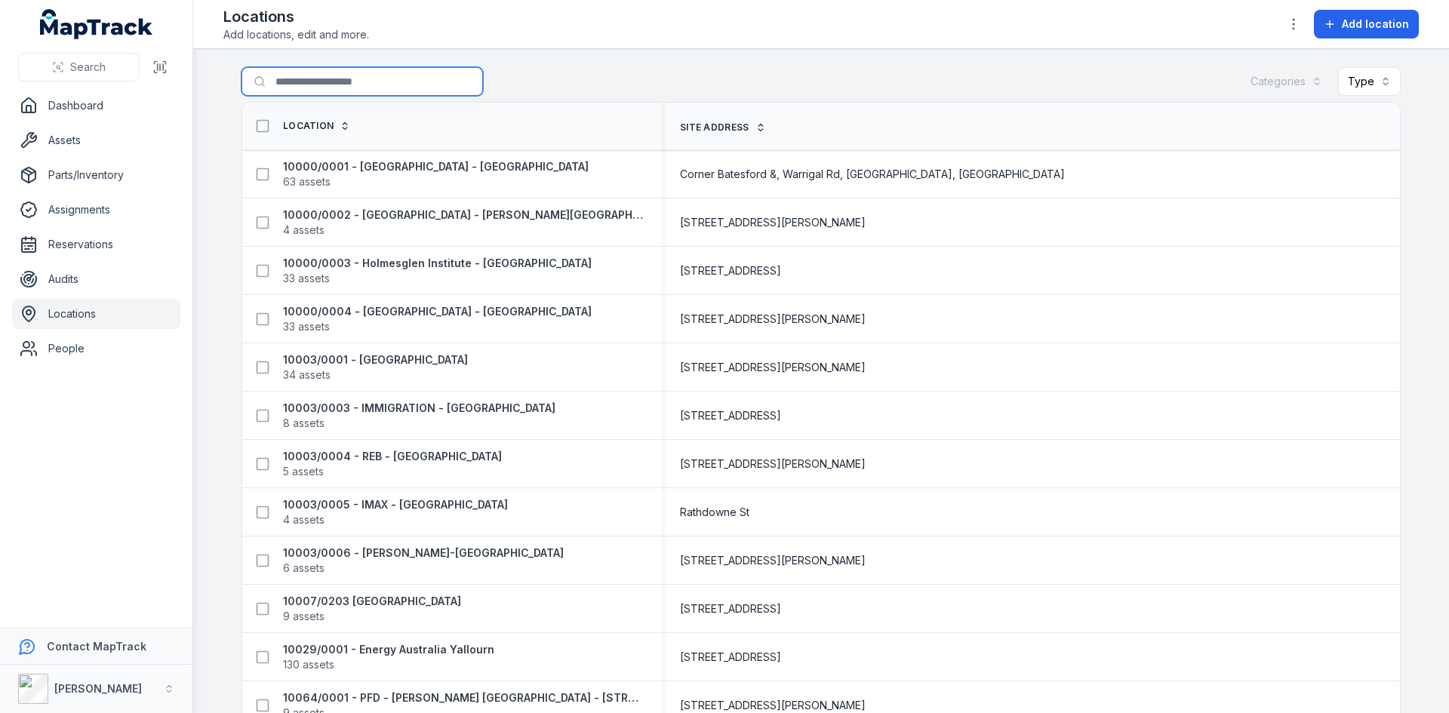
click at [339, 87] on input "Search for locations" at bounding box center [361, 81] width 241 height 29
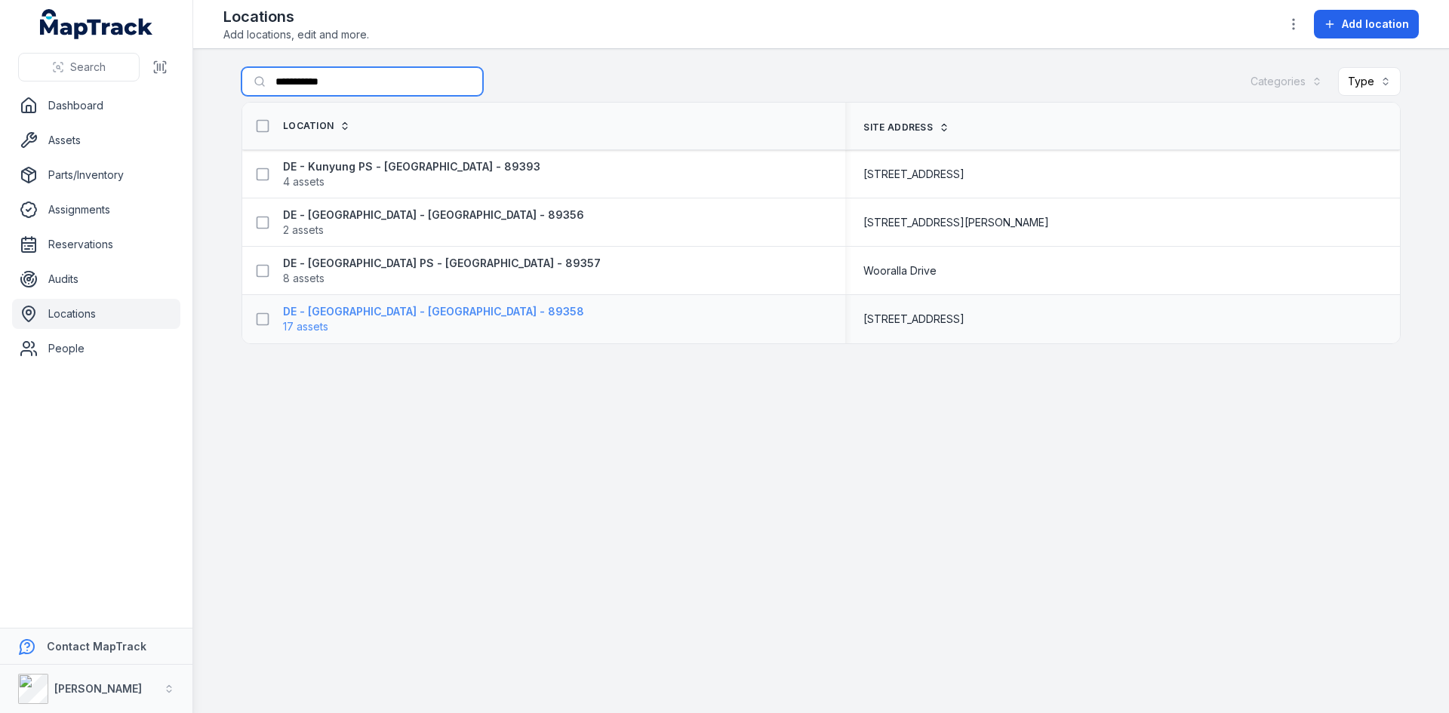
type input "**********"
click at [340, 310] on strong "DE - [GEOGRAPHIC_DATA] - [GEOGRAPHIC_DATA] - 89358" at bounding box center [433, 311] width 301 height 15
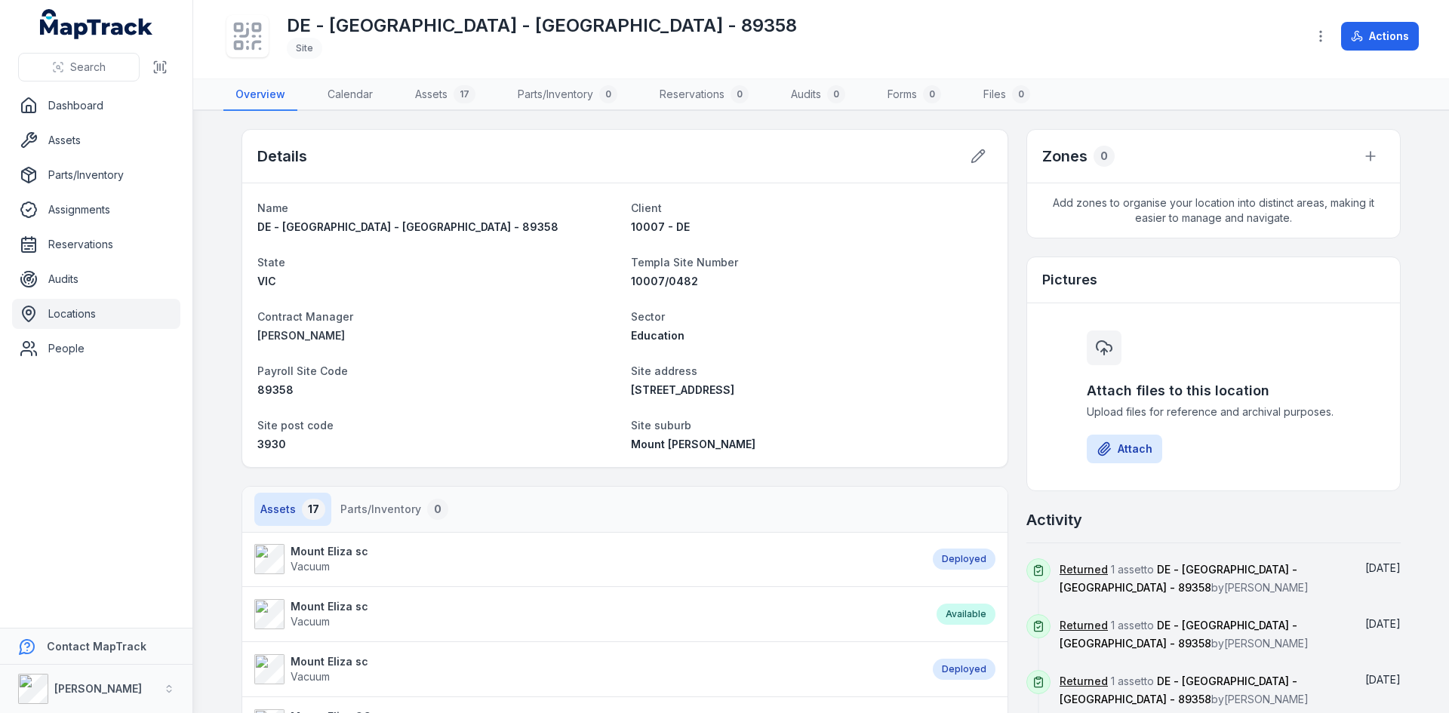
click at [86, 312] on link "Locations" at bounding box center [96, 314] width 168 height 30
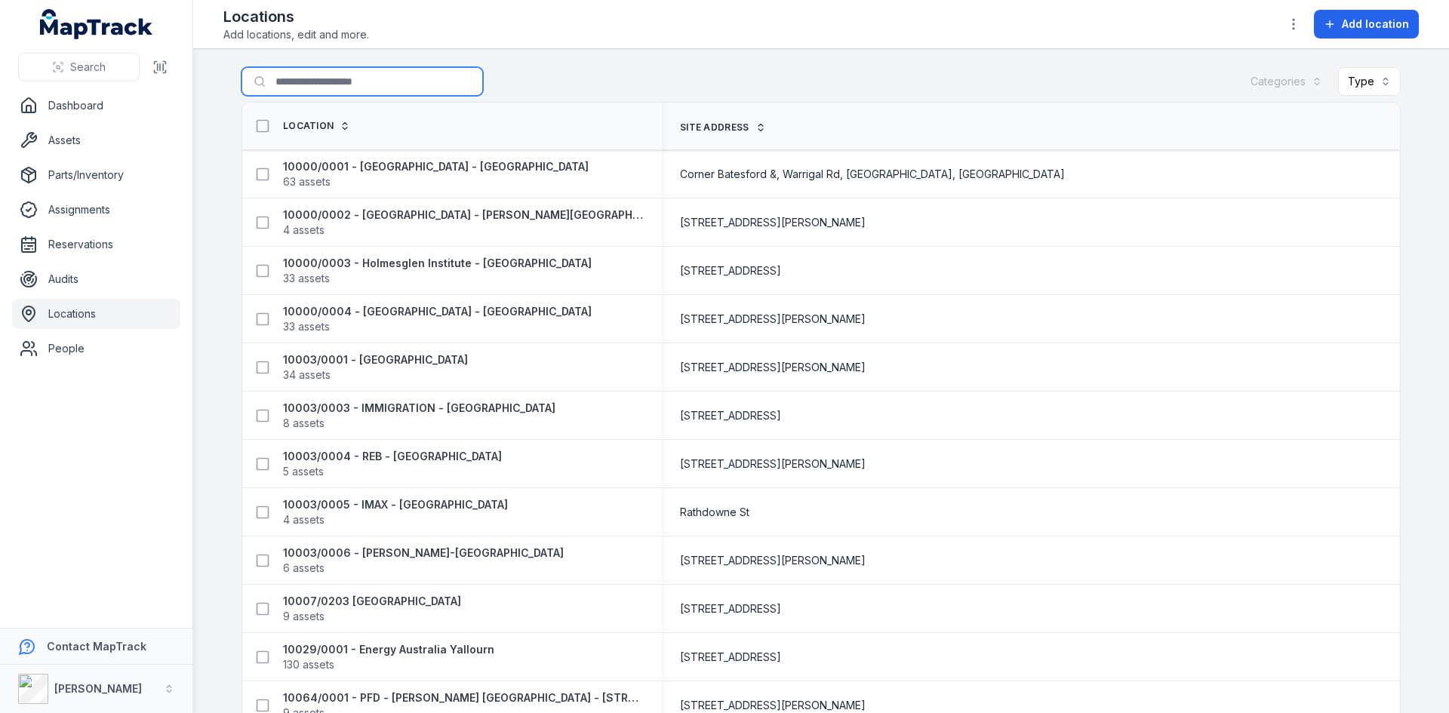
click at [331, 82] on input "Search for locations" at bounding box center [361, 81] width 241 height 29
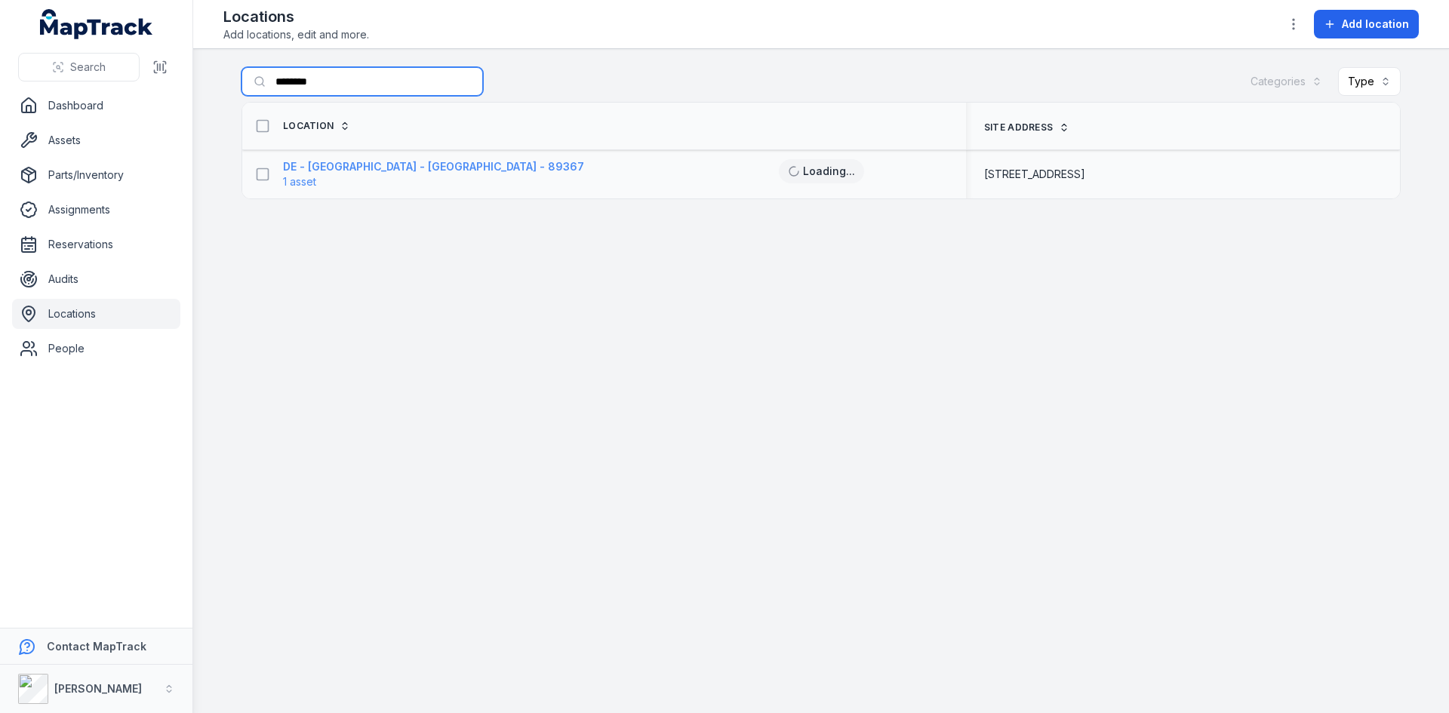
type input "********"
click at [358, 174] on span "1 asset" at bounding box center [433, 181] width 301 height 15
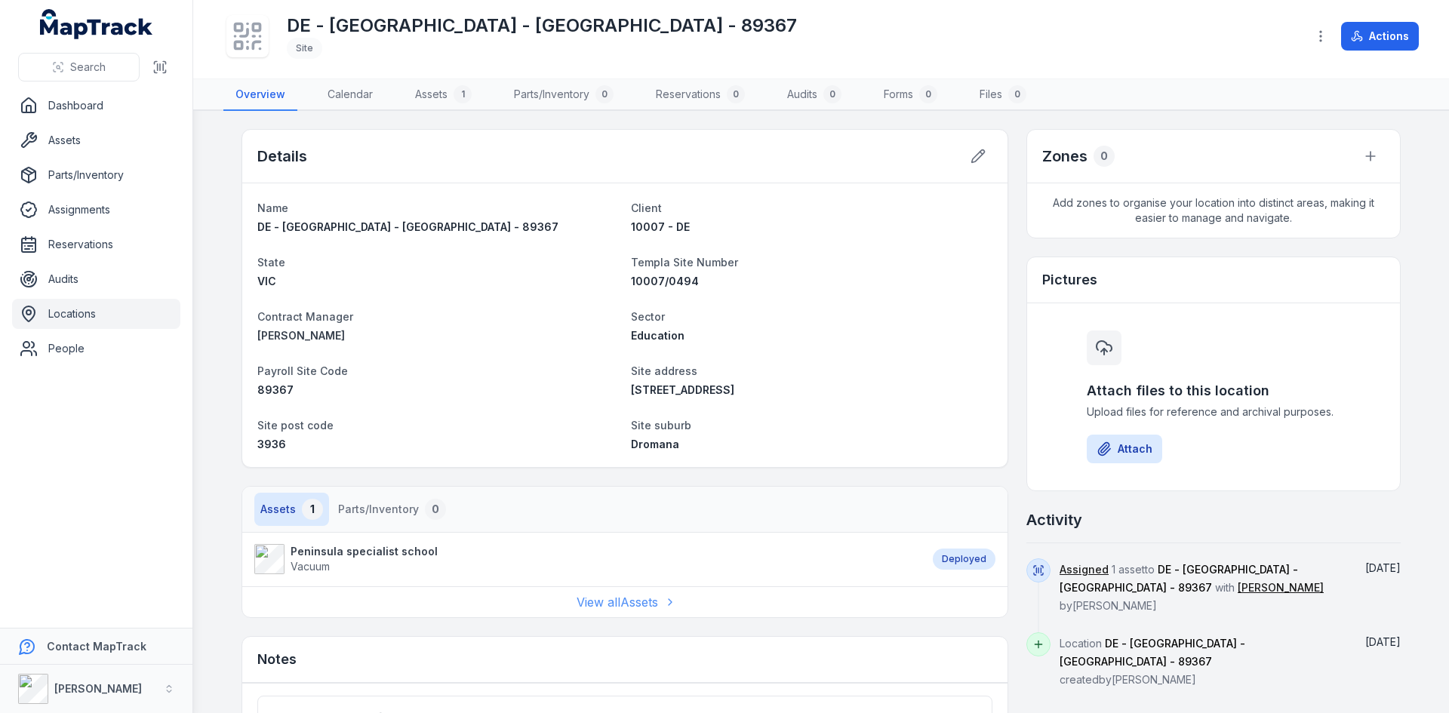
click at [616, 598] on link "View all Assets" at bounding box center [625, 602] width 97 height 18
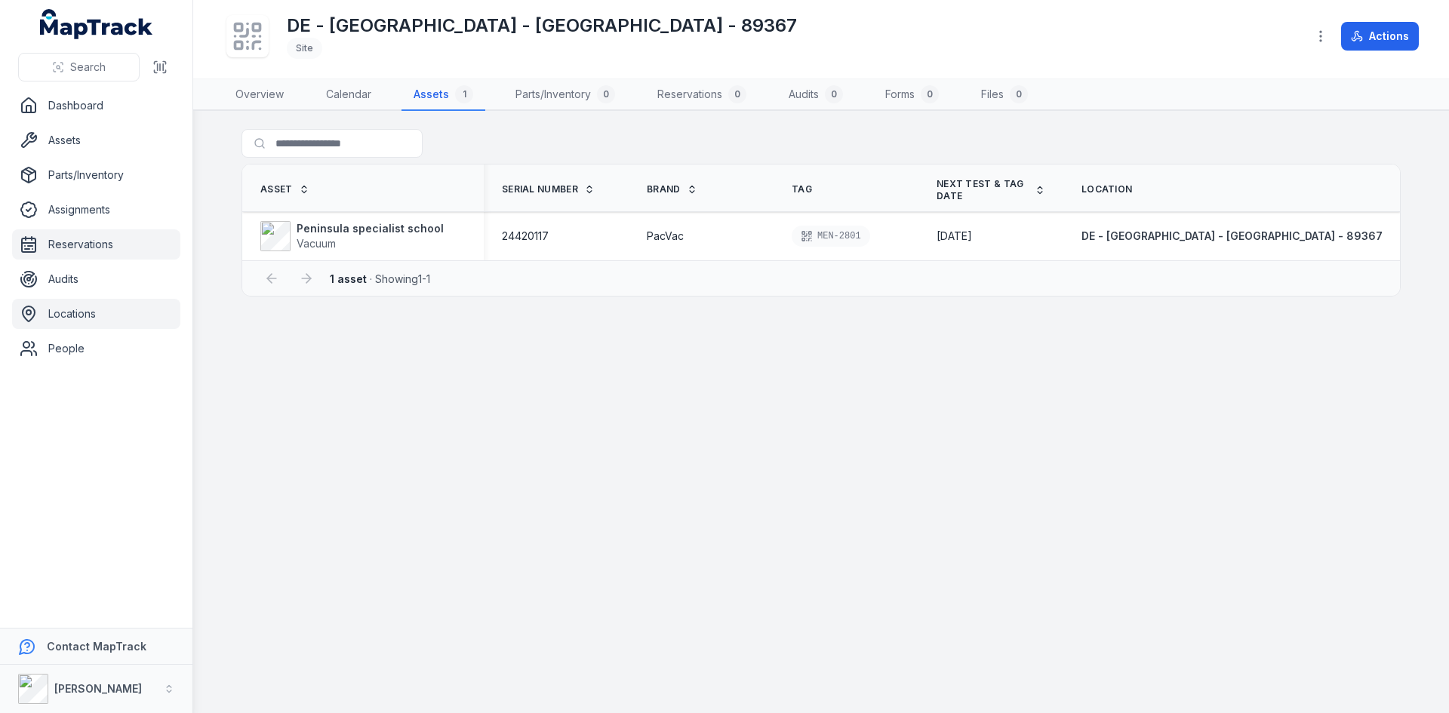
click at [105, 312] on link "Locations" at bounding box center [96, 314] width 168 height 30
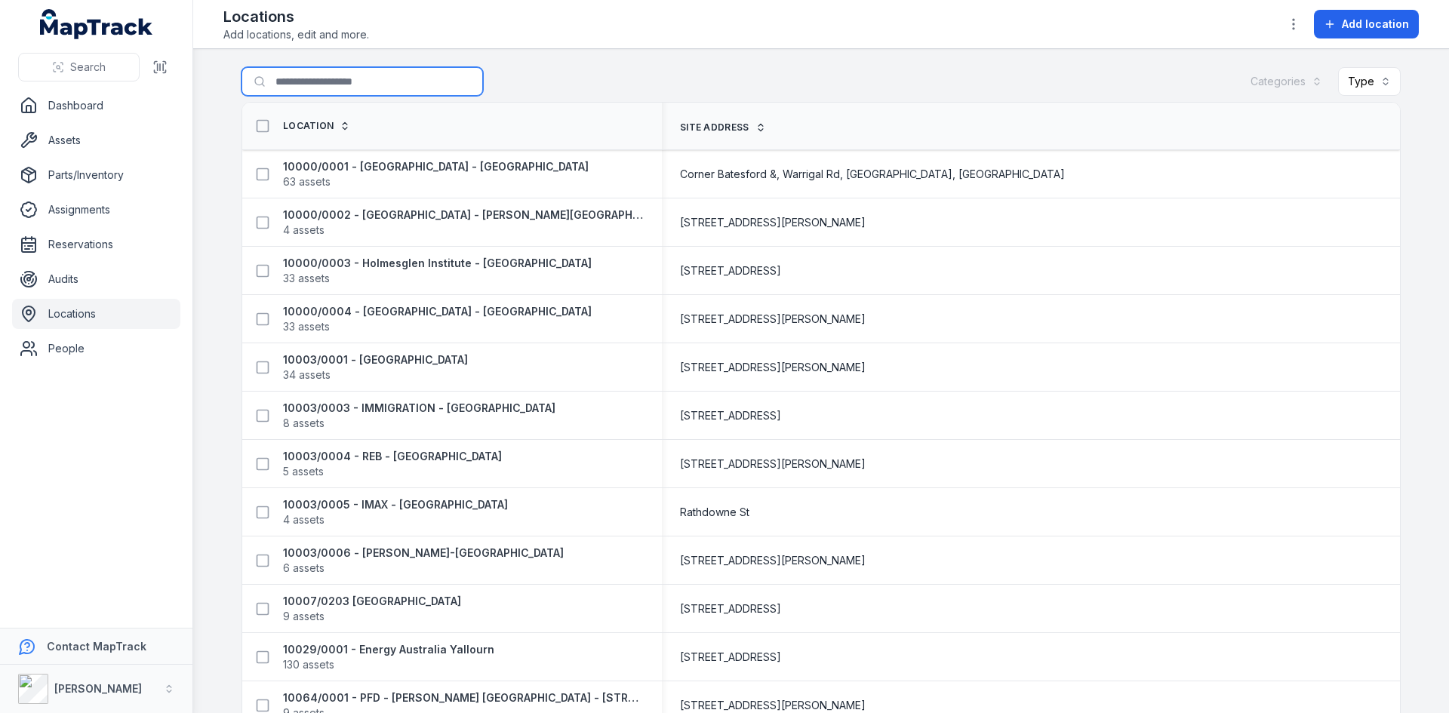
click at [330, 78] on input "Search for locations" at bounding box center [361, 81] width 241 height 29
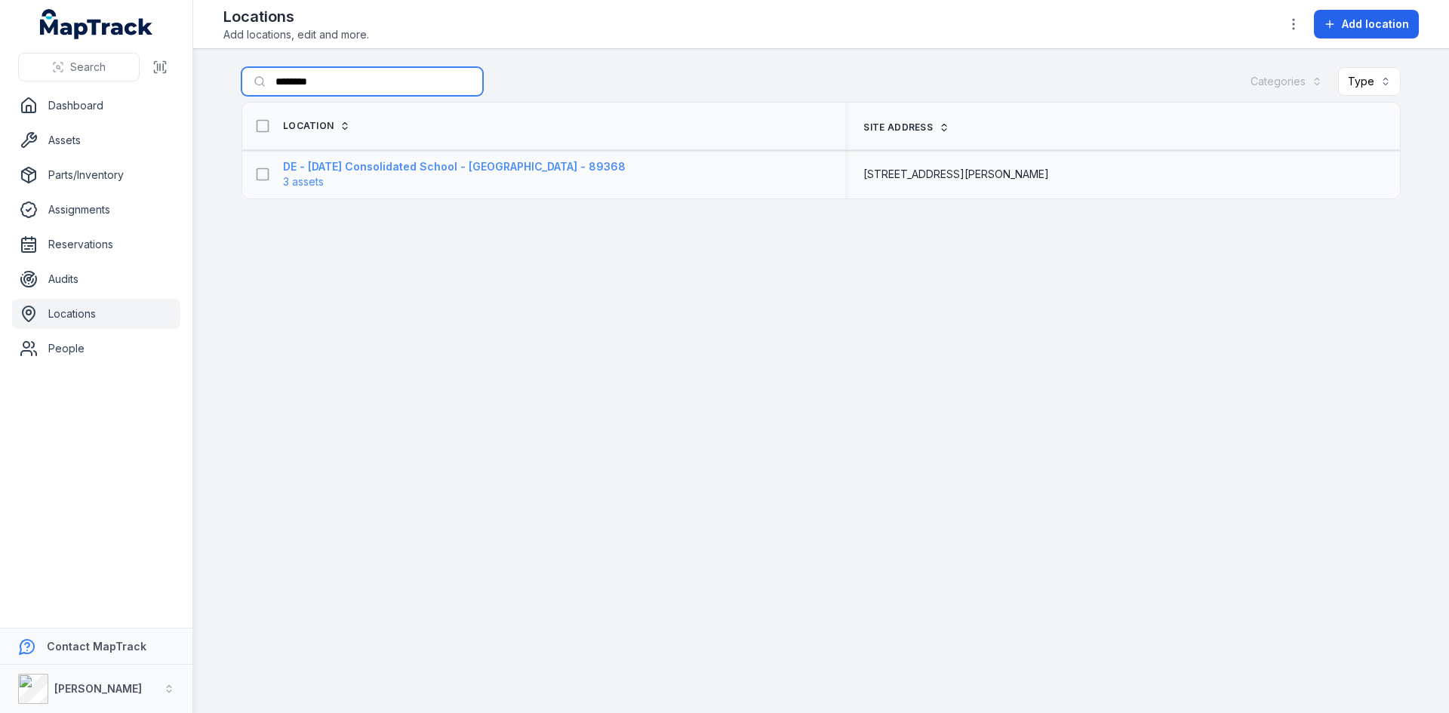
type input "********"
click at [316, 165] on strong "DE - [DATE] Consolidated School - [GEOGRAPHIC_DATA] - 89368" at bounding box center [454, 166] width 343 height 15
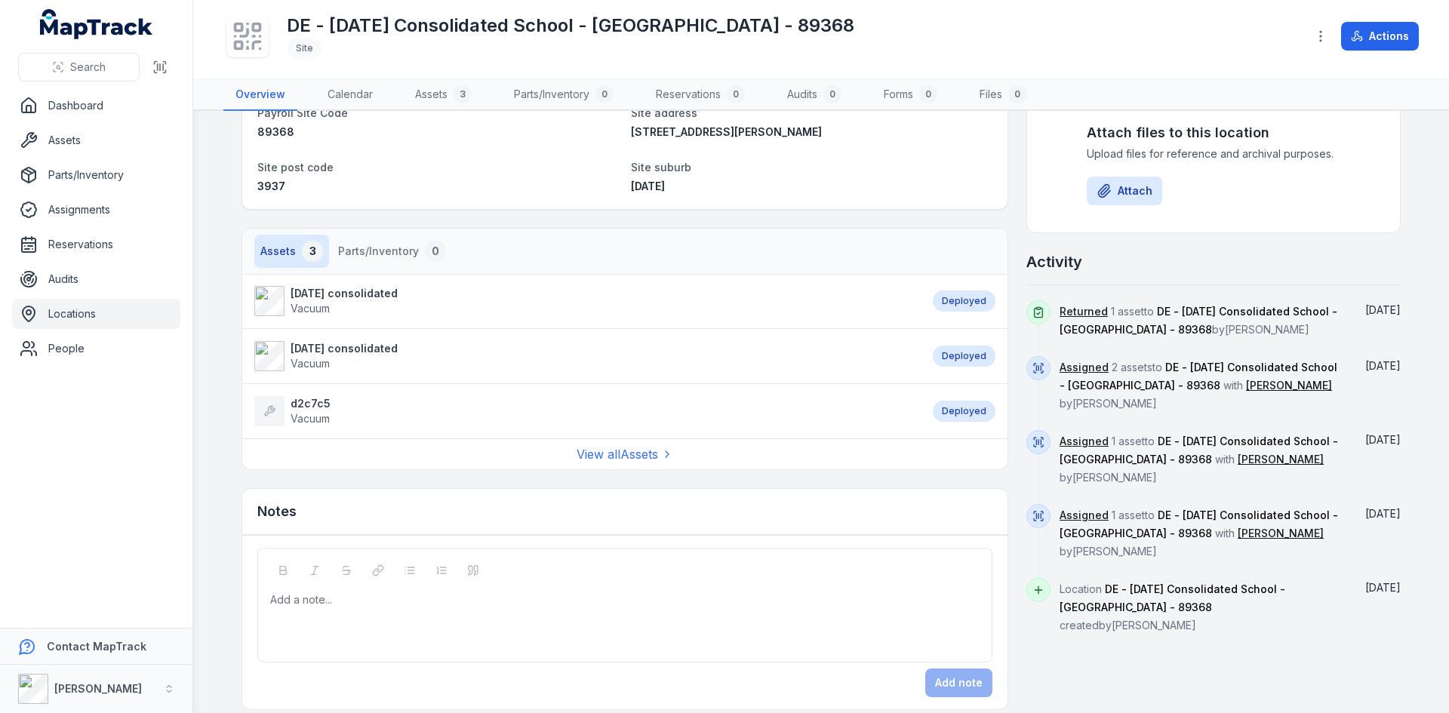
scroll to position [273, 0]
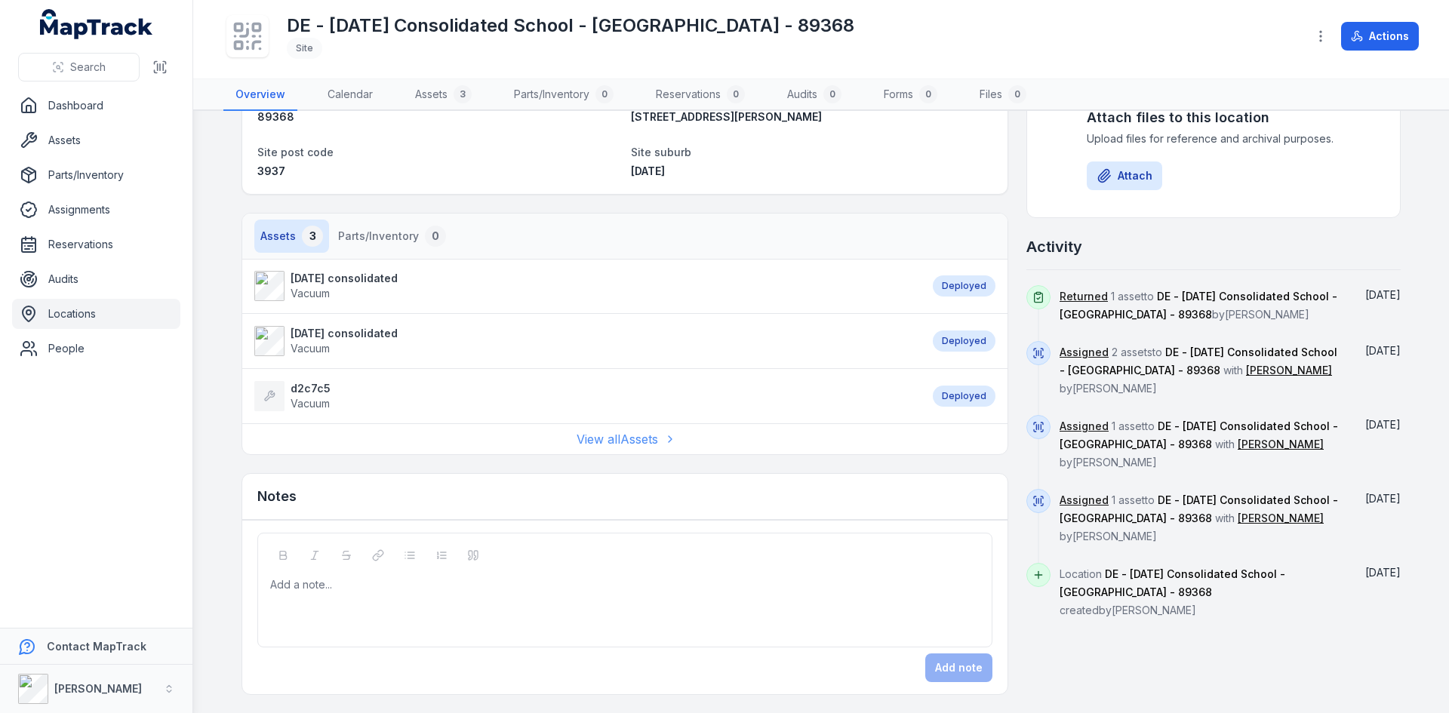
click at [594, 432] on link "View all Assets" at bounding box center [625, 439] width 97 height 18
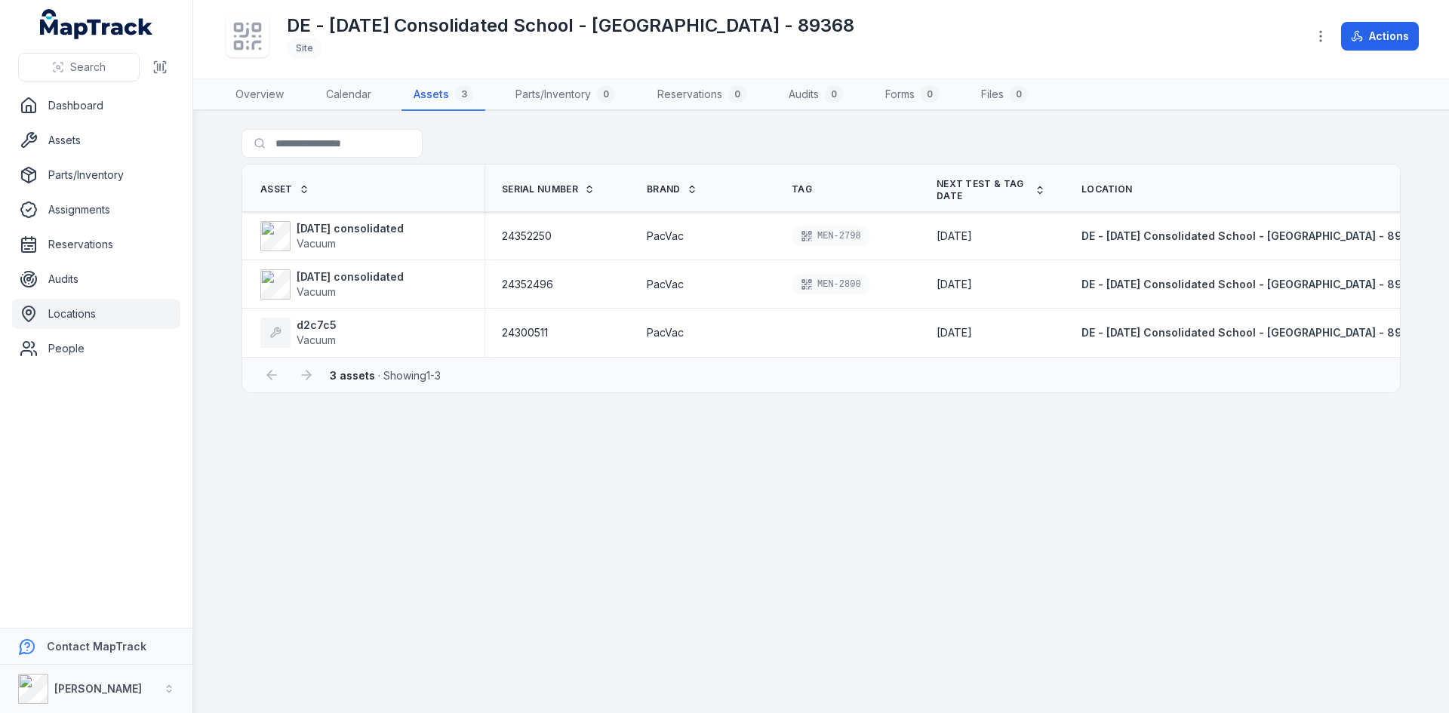
click at [74, 312] on link "Locations" at bounding box center [96, 314] width 168 height 30
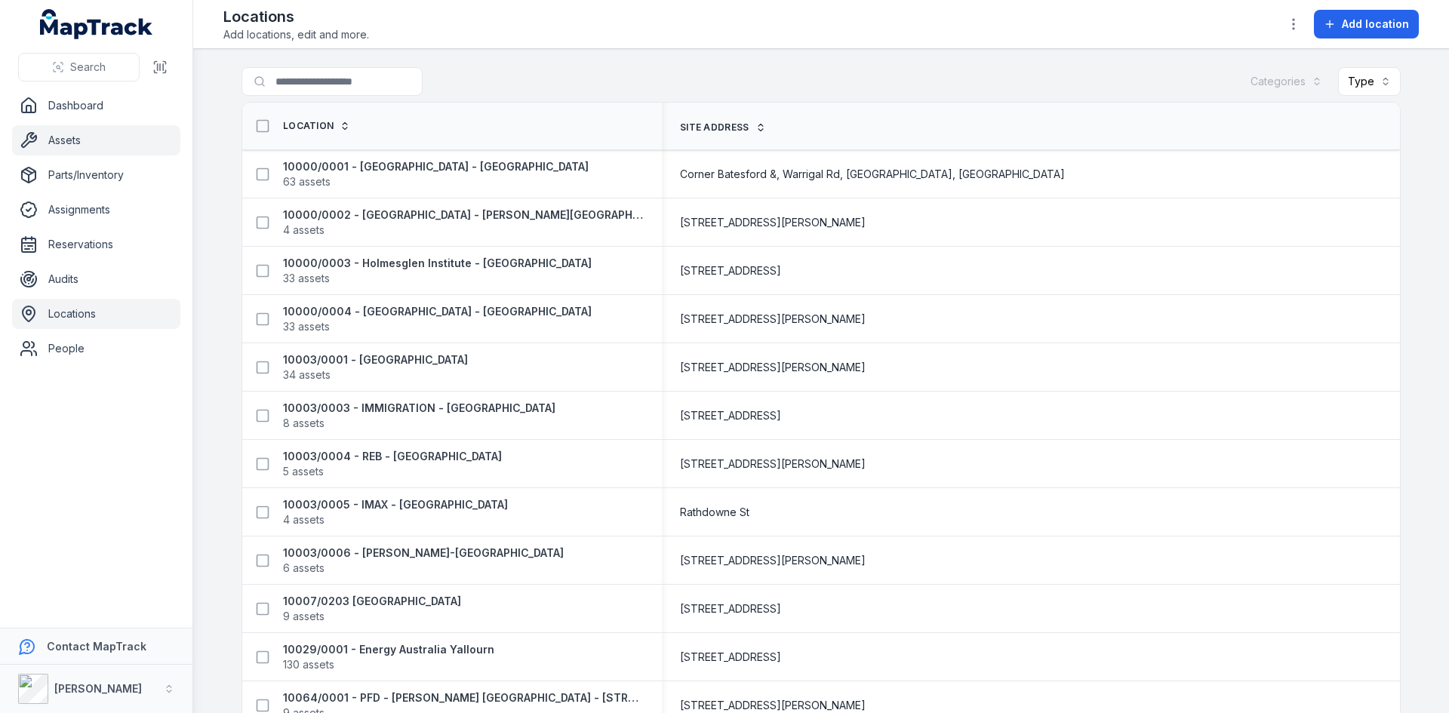
click at [91, 131] on link "Assets" at bounding box center [96, 140] width 168 height 30
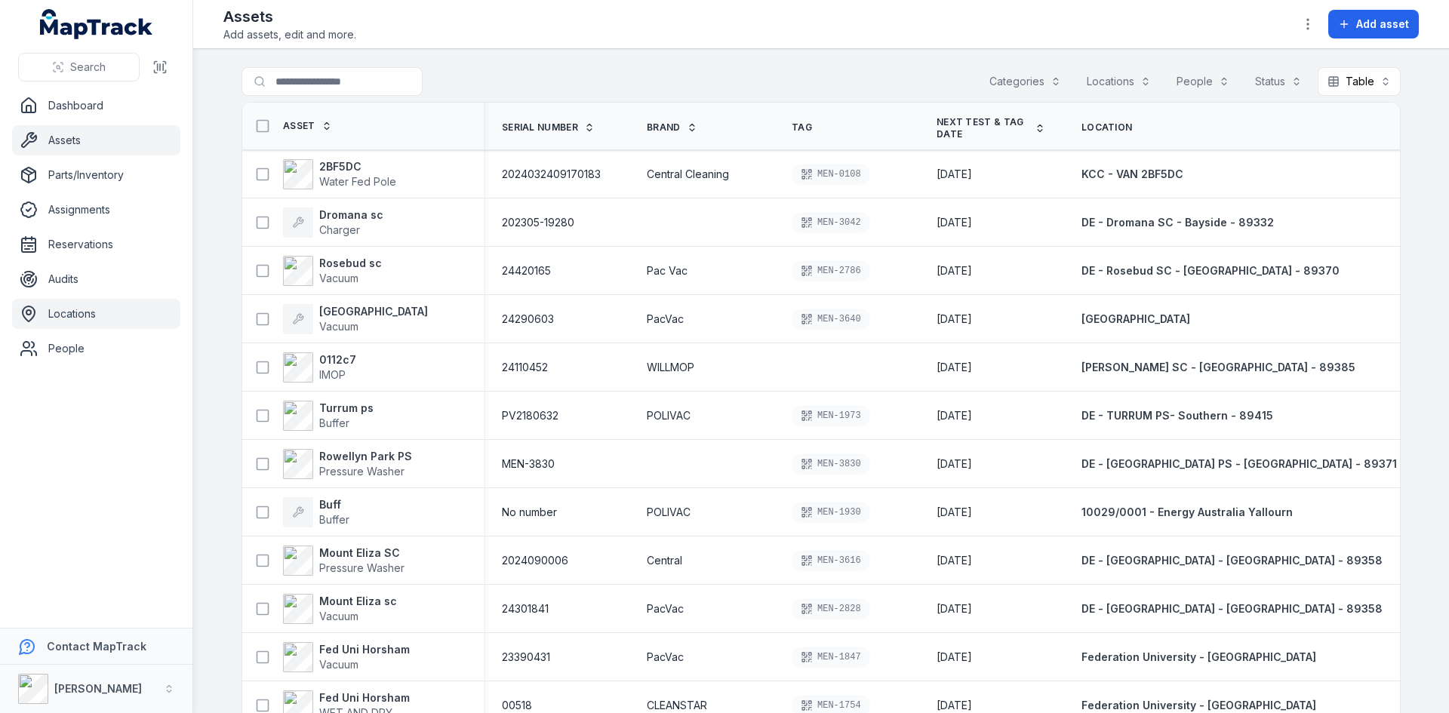
click at [97, 306] on link "Locations" at bounding box center [96, 314] width 168 height 30
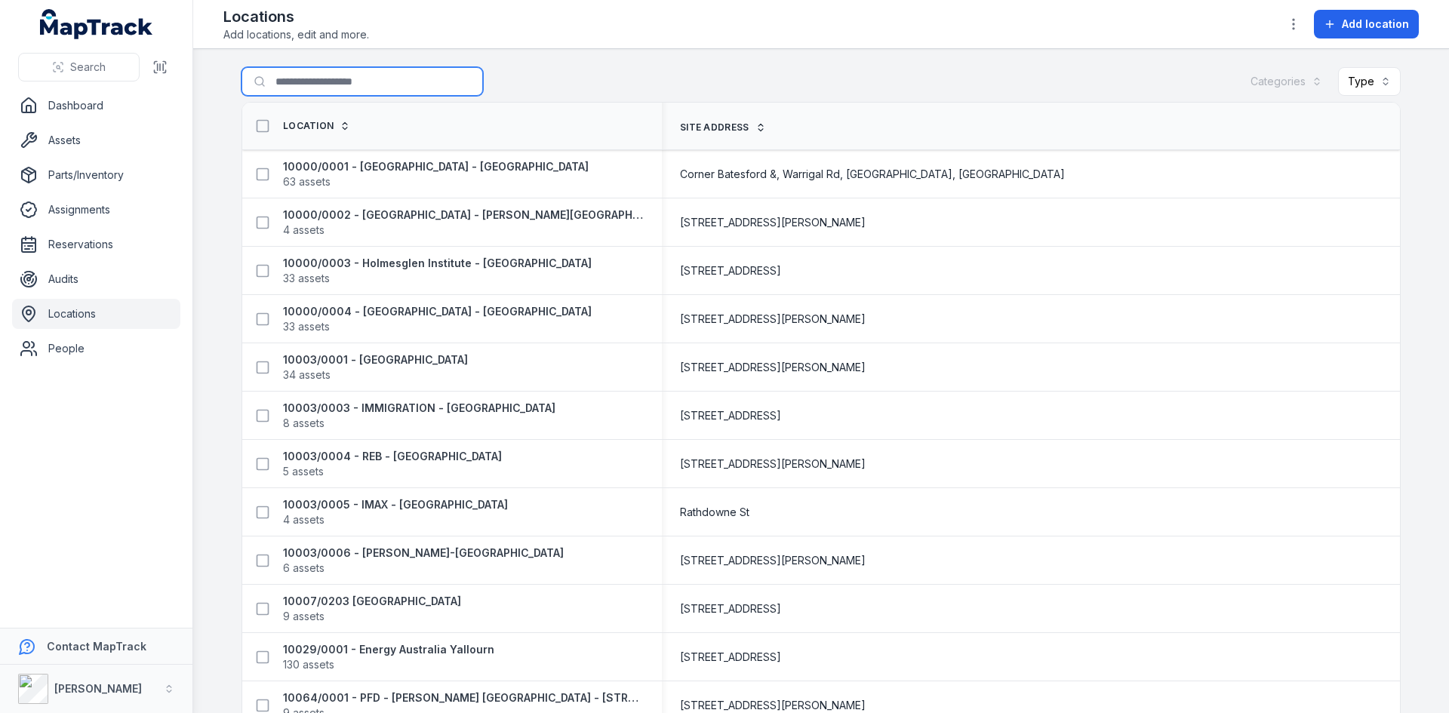
click at [292, 82] on input "Search for locations" at bounding box center [361, 81] width 241 height 29
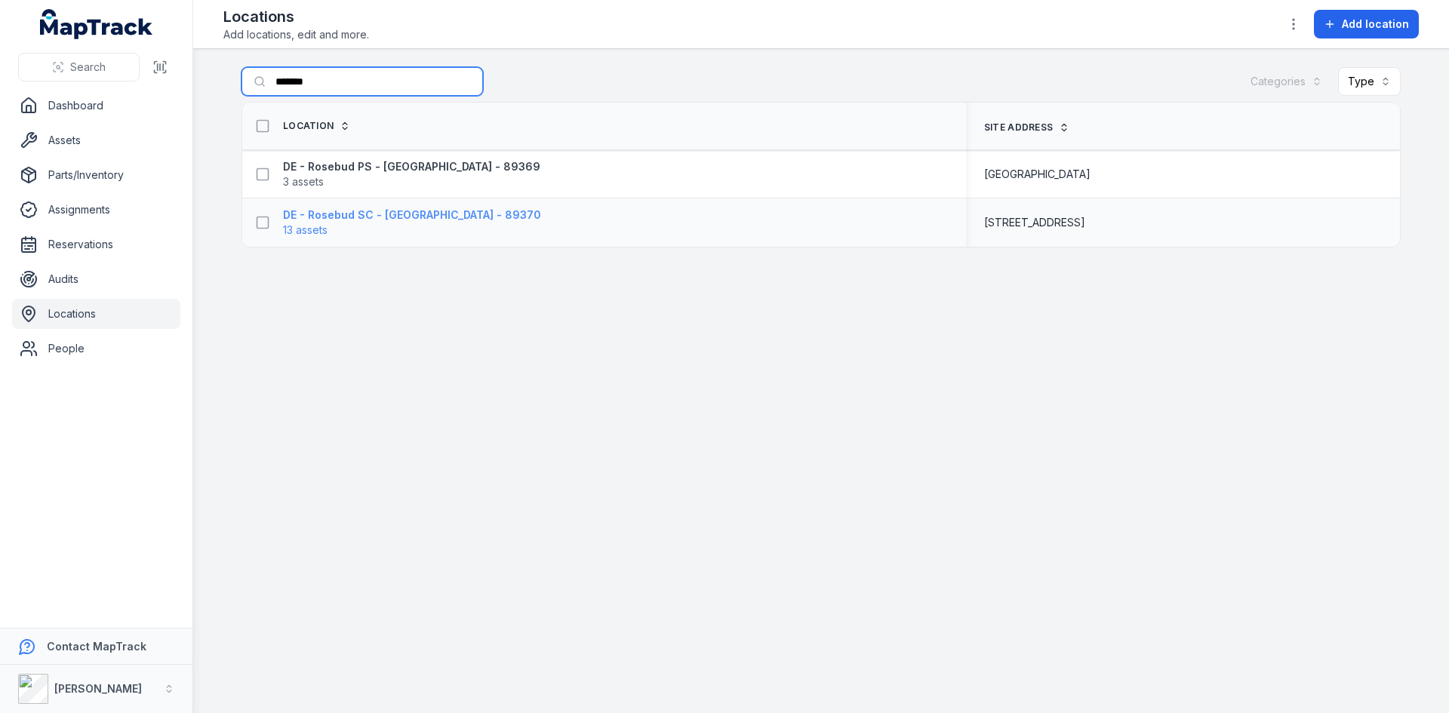
type input "*******"
click at [352, 216] on strong "DE - Rosebud SC - [GEOGRAPHIC_DATA] - 89370" at bounding box center [412, 215] width 258 height 15
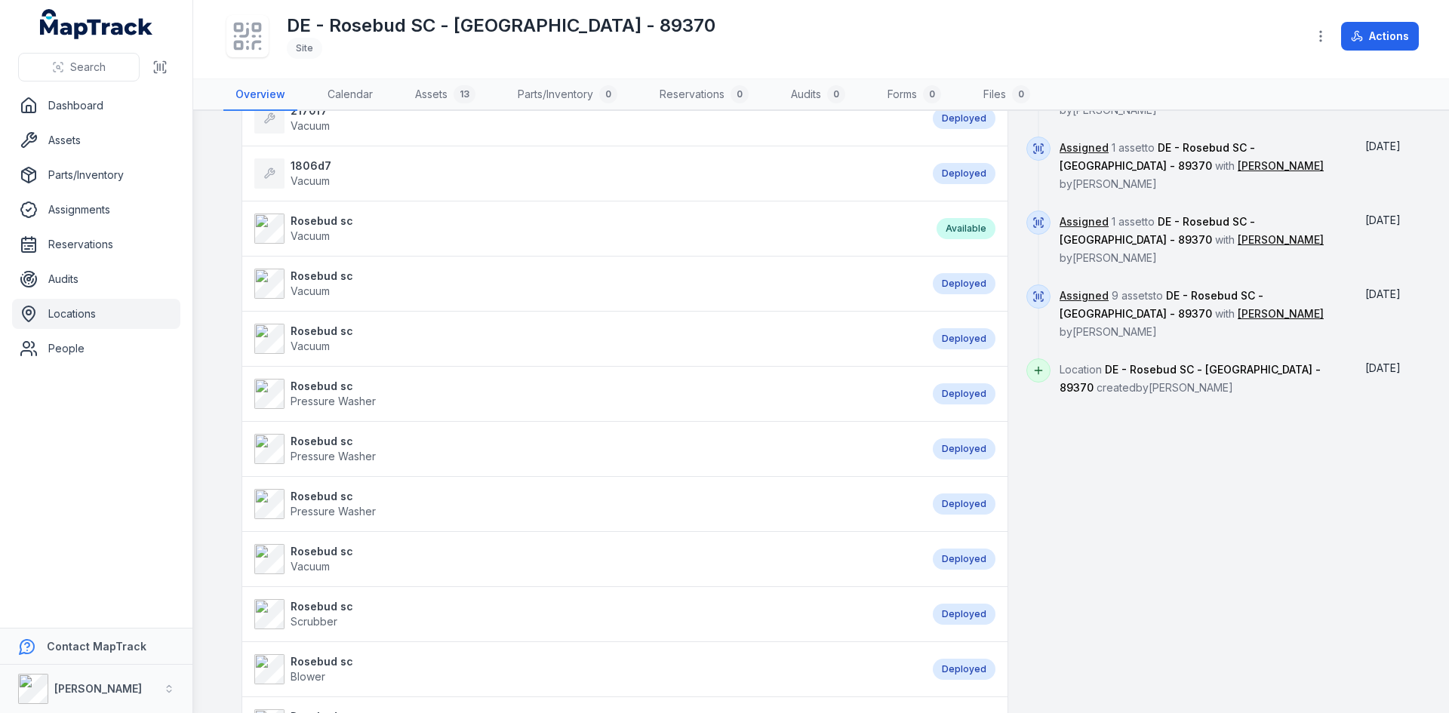
scroll to position [679, 0]
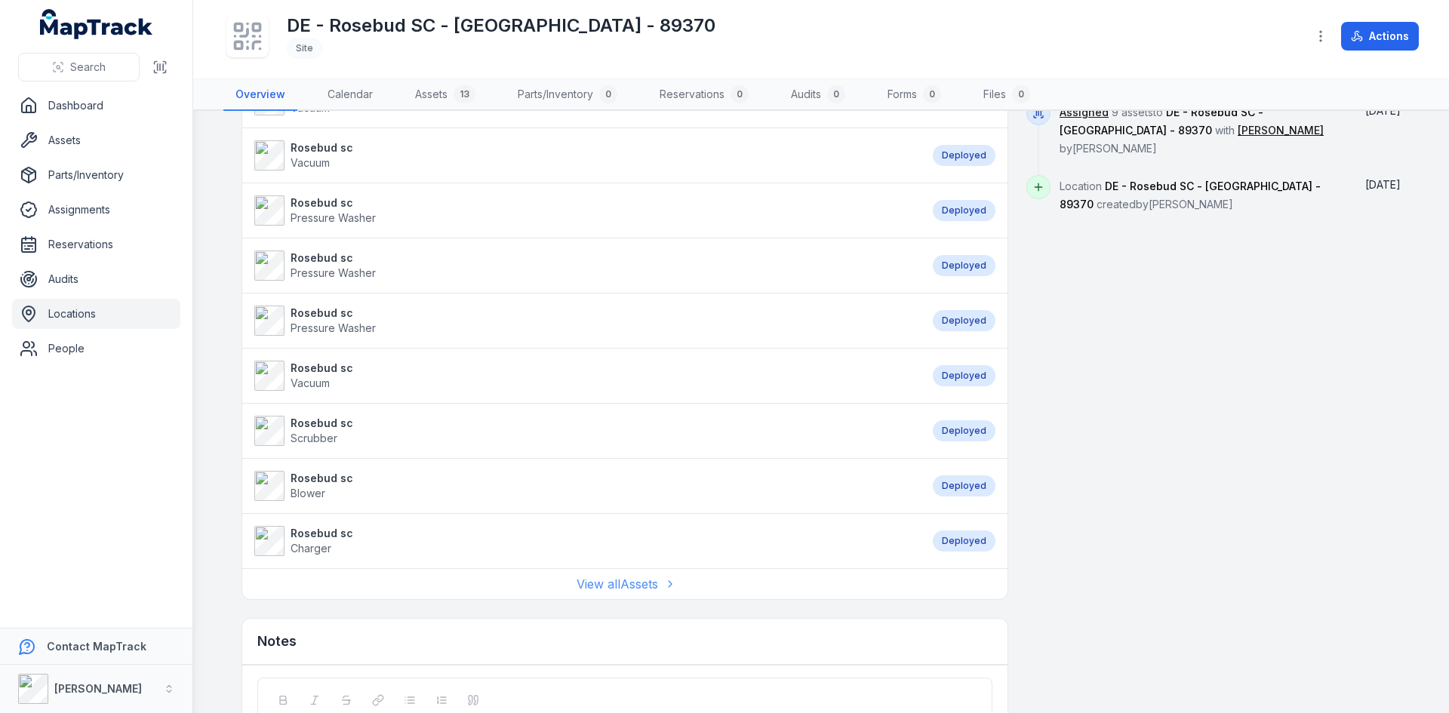
click at [623, 577] on link "View all Assets" at bounding box center [625, 584] width 97 height 18
